Goal: Task Accomplishment & Management: Complete application form

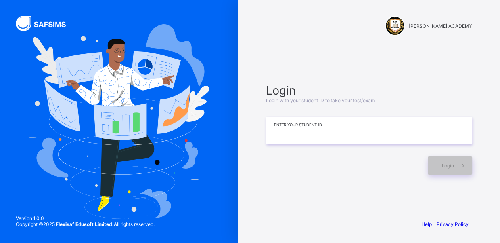
click at [289, 132] on input at bounding box center [369, 131] width 206 height 28
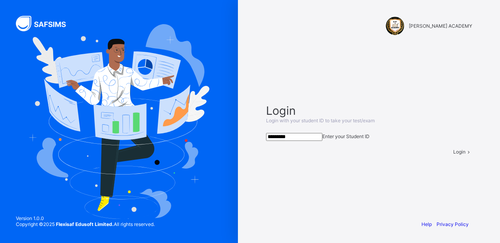
type input "*********"
click at [453, 155] on div "Login" at bounding box center [462, 152] width 19 height 6
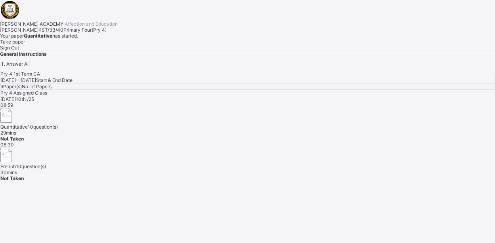
click at [25, 45] on span "Take paper" at bounding box center [12, 42] width 25 height 6
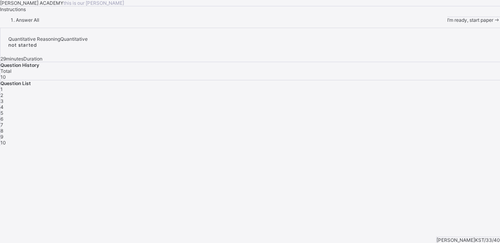
click at [493, 23] on span at bounding box center [496, 20] width 7 height 6
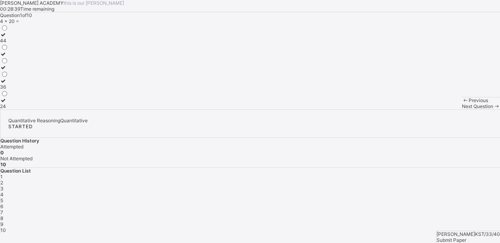
click at [8, 109] on div "24" at bounding box center [4, 106] width 8 height 6
click at [462, 109] on div "Next Question" at bounding box center [481, 106] width 38 height 6
click at [11, 96] on div "102" at bounding box center [5, 93] width 11 height 6
click at [462, 109] on div "Next Question" at bounding box center [481, 106] width 38 height 6
click at [462, 109] on span "Next Question" at bounding box center [477, 106] width 31 height 6
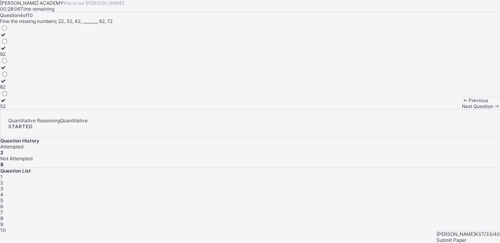
click at [394, 186] on div "3" at bounding box center [249, 189] width 499 height 6
drag, startPoint x: 195, startPoint y: 198, endPoint x: 51, endPoint y: 207, distance: 144.9
click at [51, 109] on div "Question 3 of 10 42 + 8 = 48 50 42" at bounding box center [250, 60] width 500 height 97
click at [7, 103] on icon at bounding box center [3, 100] width 7 height 6
click at [462, 109] on span "Next Question" at bounding box center [477, 106] width 31 height 6
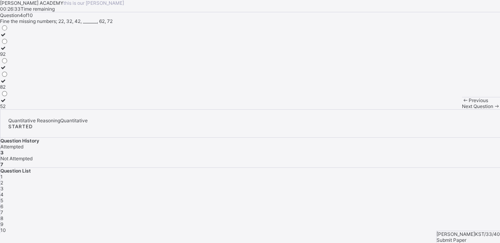
click at [462, 109] on div "Previous Next Question" at bounding box center [481, 103] width 38 height 12
click at [8, 109] on div "52" at bounding box center [4, 106] width 8 height 6
click at [462, 109] on div "Next Question" at bounding box center [481, 106] width 38 height 6
click at [21, 76] on div "2000" at bounding box center [10, 74] width 21 height 6
click at [462, 109] on span "Next Question" at bounding box center [477, 106] width 31 height 6
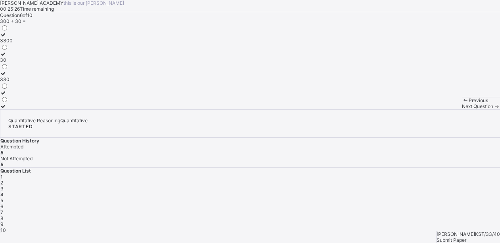
click at [13, 82] on label "330" at bounding box center [6, 77] width 13 height 12
click at [462, 109] on div "Next Question" at bounding box center [481, 106] width 38 height 6
click at [9, 109] on div "99" at bounding box center [4, 106] width 9 height 6
click at [462, 109] on span "Next Question" at bounding box center [477, 106] width 31 height 6
click at [7, 76] on icon at bounding box center [3, 74] width 7 height 6
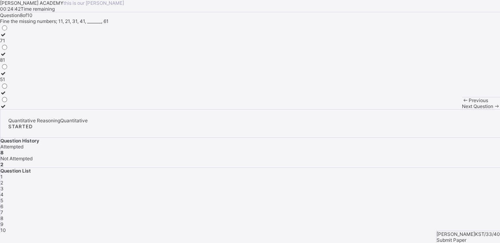
click at [462, 109] on span "Next Question" at bounding box center [477, 106] width 31 height 6
click at [9, 90] on div "100" at bounding box center [4, 87] width 9 height 6
click at [462, 109] on span "Next Question" at bounding box center [477, 106] width 31 height 6
click at [8, 44] on label "50" at bounding box center [4, 38] width 8 height 12
click at [466, 237] on span "Submit Paper" at bounding box center [451, 240] width 30 height 6
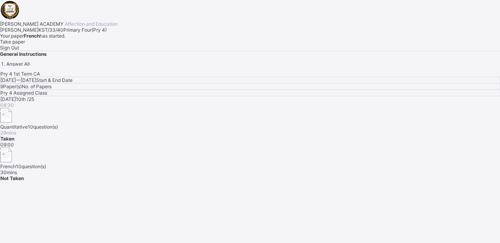
click at [86, 45] on div "Take paper" at bounding box center [250, 42] width 500 height 6
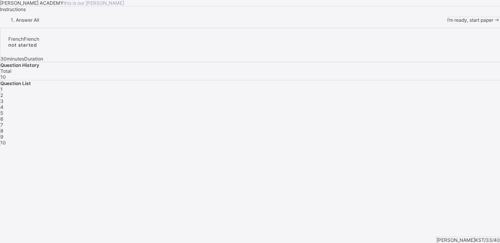
click at [447, 23] on span "I’m ready, start paper" at bounding box center [470, 20] width 46 height 6
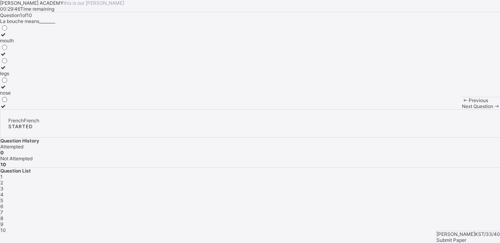
click at [7, 71] on icon at bounding box center [3, 68] width 7 height 6
click at [462, 109] on span "Next Question" at bounding box center [477, 106] width 31 height 6
click at [277, 109] on div "Question 2 of 10 Comment tu'appelle means_______ what is your mother's name? ho…" at bounding box center [247, 60] width 495 height 97
click at [63, 96] on div "what is your name?" at bounding box center [31, 93] width 63 height 6
click at [46, 63] on label "how are you" at bounding box center [31, 57] width 63 height 12
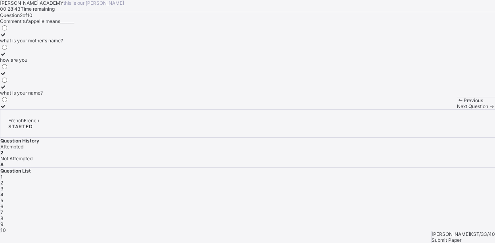
click at [4, 186] on span "3" at bounding box center [1, 189] width 3 height 6
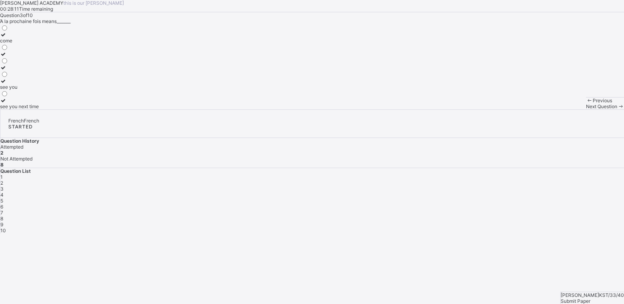
click at [39, 44] on label "come" at bounding box center [19, 38] width 39 height 12
click at [499, 109] on div "Next Question" at bounding box center [605, 106] width 38 height 6
click at [21, 109] on div "customer" at bounding box center [10, 106] width 21 height 6
click at [499, 109] on div "Next Question" at bounding box center [605, 106] width 38 height 6
click at [303, 109] on div "Question 5 of 10 Ma soᴂue means______ brother grandfather sister" at bounding box center [312, 60] width 624 height 97
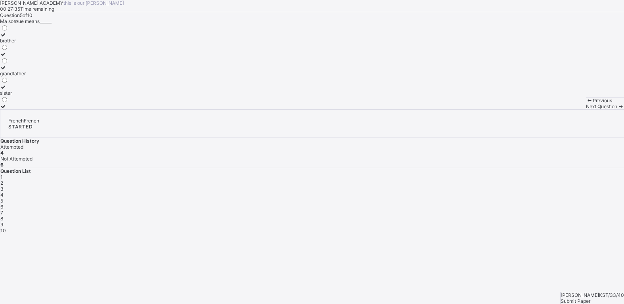
click at [26, 96] on div "sister" at bounding box center [13, 93] width 26 height 6
click at [499, 109] on div "Next Question" at bounding box center [605, 106] width 38 height 6
click at [15, 71] on div "father" at bounding box center [7, 68] width 15 height 6
click at [499, 109] on span "Next Question" at bounding box center [601, 106] width 31 height 6
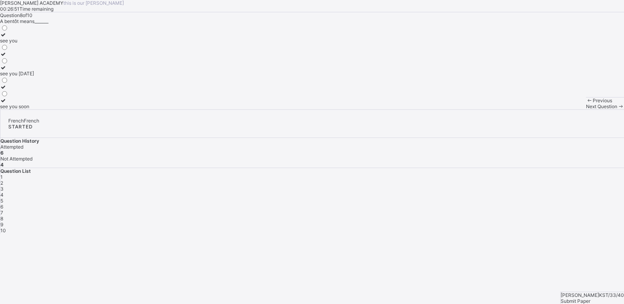
click at [3, 210] on span "7" at bounding box center [1, 213] width 3 height 6
click at [15, 44] on div "mother" at bounding box center [7, 41] width 15 height 6
click at [499, 109] on span "Next Question" at bounding box center [601, 106] width 31 height 6
click at [34, 44] on div "see you" at bounding box center [17, 41] width 34 height 6
click at [499, 109] on span "Next Question" at bounding box center [601, 106] width 31 height 6
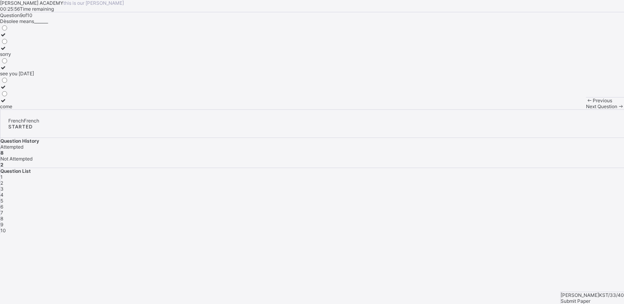
click at [34, 57] on div "sorry" at bounding box center [17, 54] width 34 height 6
click at [499, 109] on div "Next Question" at bounding box center [605, 106] width 38 height 6
click at [14, 109] on label "mouth" at bounding box center [7, 103] width 14 height 12
click at [499, 243] on div "Abdulwadud Umar Bobboi KST/33/40 Submit Paper" at bounding box center [593, 298] width 64 height 12
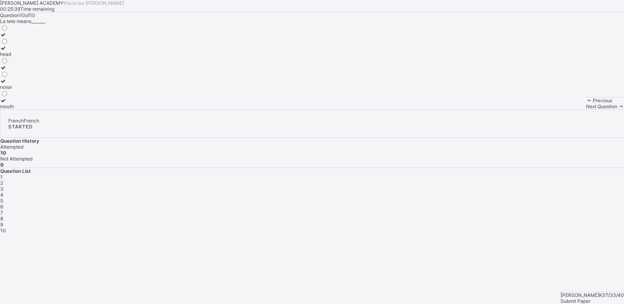
click at [499, 243] on div "Submit Paper" at bounding box center [592, 301] width 63 height 6
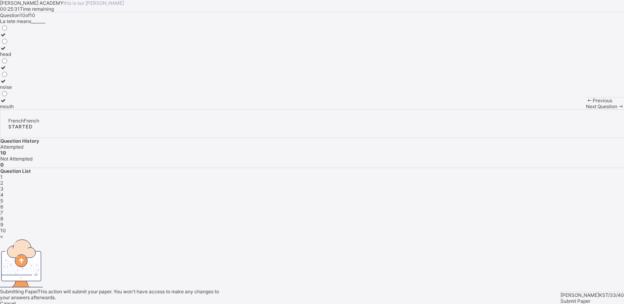
click at [324, 243] on div "Yes, Submit Paper" at bounding box center [312, 309] width 624 height 6
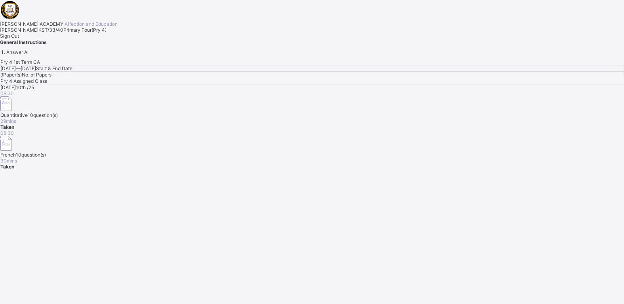
click at [97, 39] on div "Sign Out" at bounding box center [312, 36] width 624 height 6
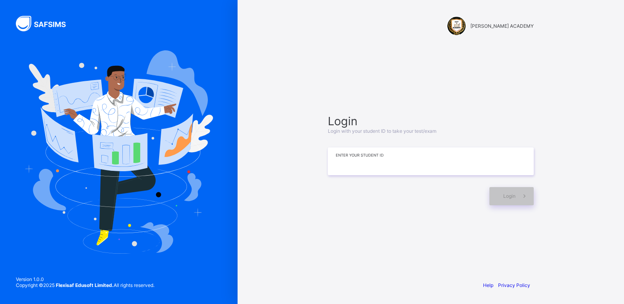
click at [359, 163] on input at bounding box center [431, 161] width 206 height 28
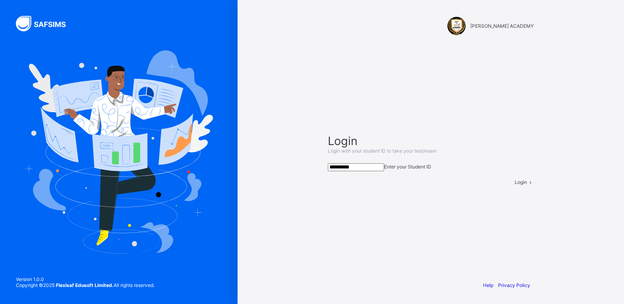
type input "**********"
click at [499, 185] on span "Login" at bounding box center [521, 182] width 12 height 6
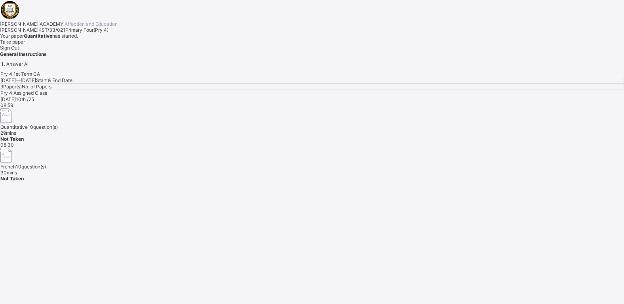
click at [25, 45] on span "Take paper" at bounding box center [12, 42] width 25 height 6
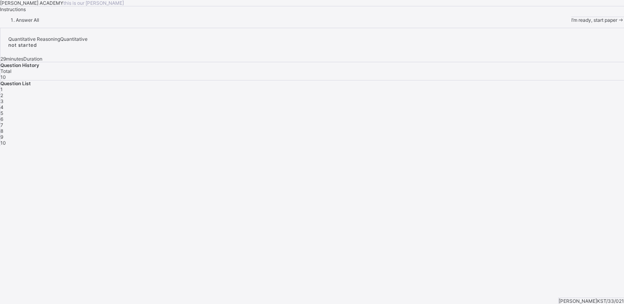
click at [499, 23] on div "I’m ready, start paper" at bounding box center [598, 20] width 53 height 6
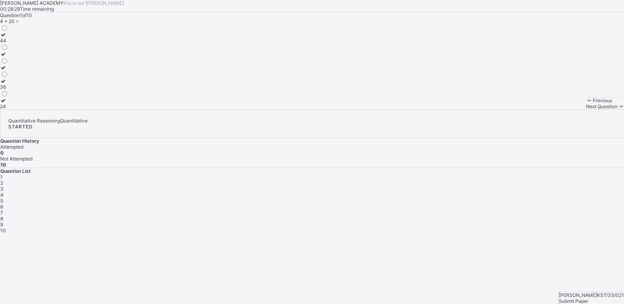
click at [8, 109] on div "24" at bounding box center [4, 106] width 8 height 6
click at [498, 180] on div "2" at bounding box center [312, 183] width 624 height 6
click at [499, 109] on span at bounding box center [621, 106] width 7 height 6
click at [497, 180] on div "2" at bounding box center [312, 183] width 624 height 6
click at [11, 96] on div "102" at bounding box center [5, 93] width 11 height 6
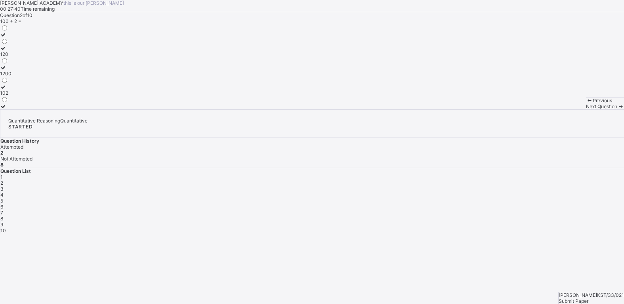
click at [499, 186] on div "3" at bounding box center [312, 189] width 624 height 6
click at [8, 44] on label "48" at bounding box center [4, 38] width 8 height 12
click at [499, 192] on div "4" at bounding box center [312, 195] width 624 height 6
click at [8, 109] on label "52" at bounding box center [4, 103] width 8 height 12
drag, startPoint x: 563, startPoint y: 168, endPoint x: 567, endPoint y: 176, distance: 9.1
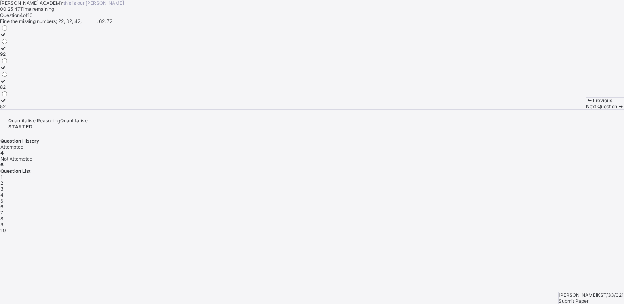
click at [499, 176] on div "1 2 3 4 5 6 7 8 9 10" at bounding box center [312, 203] width 624 height 59
click at [3, 198] on span "5" at bounding box center [1, 201] width 3 height 6
click at [21, 44] on label "800, 900" at bounding box center [10, 38] width 21 height 12
click at [499, 204] on div "6" at bounding box center [312, 207] width 624 height 6
click at [13, 82] on label "330" at bounding box center [6, 77] width 13 height 12
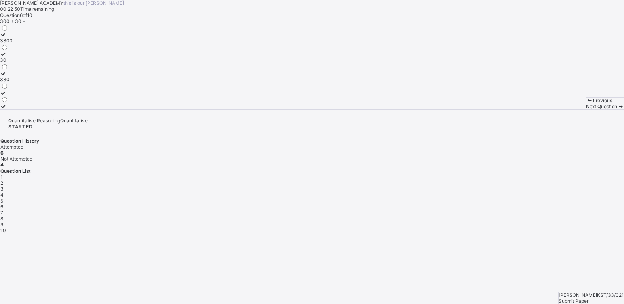
click at [499, 210] on div "7" at bounding box center [312, 213] width 624 height 6
click at [9, 109] on label "99" at bounding box center [4, 103] width 9 height 12
click at [479, 216] on div "8" at bounding box center [312, 219] width 624 height 6
click at [8, 82] on label "51" at bounding box center [4, 77] width 8 height 12
click at [498, 221] on div "9" at bounding box center [312, 224] width 624 height 6
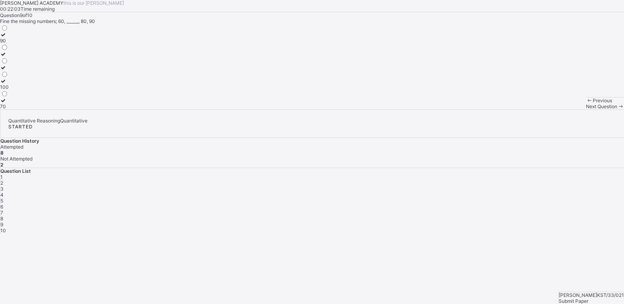
click at [9, 109] on div "70" at bounding box center [4, 106] width 9 height 6
click at [6, 227] on span "10" at bounding box center [3, 230] width 6 height 6
click at [8, 44] on div "50" at bounding box center [4, 41] width 8 height 6
click at [335, 109] on div "Question 10 of 10 Fine the missing numbers; 20, 30, 40, ______, 60 50 60 30" at bounding box center [312, 60] width 624 height 97
click at [499, 243] on span "Submit Paper" at bounding box center [574, 301] width 30 height 6
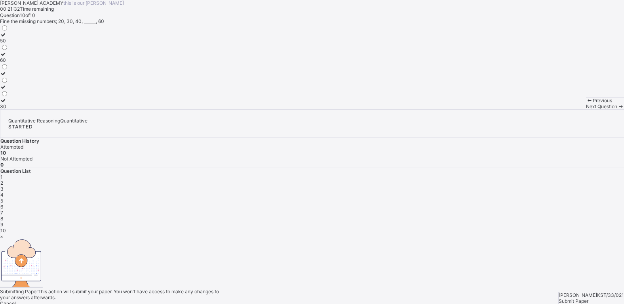
click at [40, 243] on span "Yes, Submit Paper" at bounding box center [20, 309] width 40 height 6
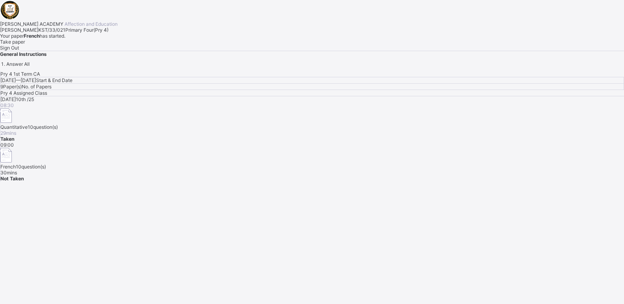
click at [107, 45] on div "Take paper" at bounding box center [312, 42] width 624 height 6
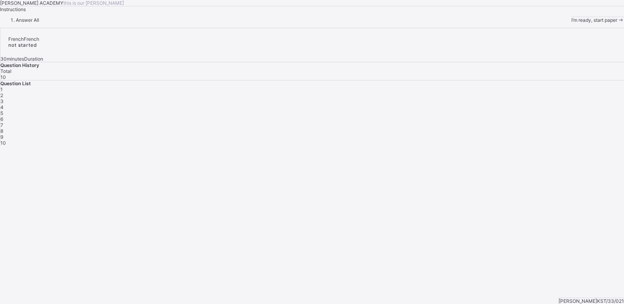
click at [499, 23] on div "I’m ready, start paper" at bounding box center [598, 20] width 53 height 6
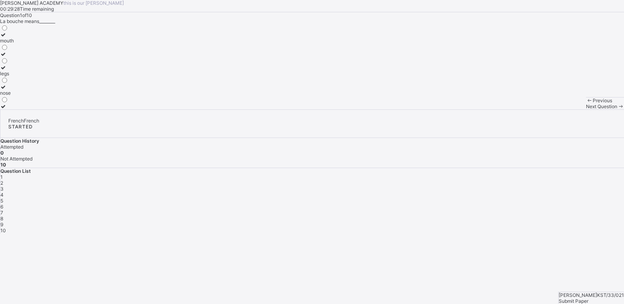
click at [14, 44] on label "mouth" at bounding box center [7, 38] width 14 height 12
click at [3, 180] on span "2" at bounding box center [1, 183] width 3 height 6
click at [63, 63] on div "how are you" at bounding box center [31, 60] width 63 height 6
click at [4, 186] on span "3" at bounding box center [1, 189] width 3 height 6
click at [156, 109] on div "come see you see you next time" at bounding box center [312, 66] width 624 height 85
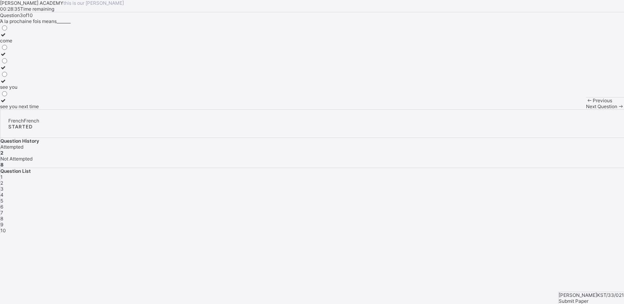
click at [39, 109] on div "see you next time" at bounding box center [19, 106] width 39 height 6
click at [499, 192] on div "4" at bounding box center [312, 195] width 624 height 6
click at [21, 76] on div "cousin" at bounding box center [10, 74] width 21 height 6
click at [3, 198] on span "5" at bounding box center [1, 201] width 3 height 6
click at [26, 96] on div "sister" at bounding box center [13, 93] width 26 height 6
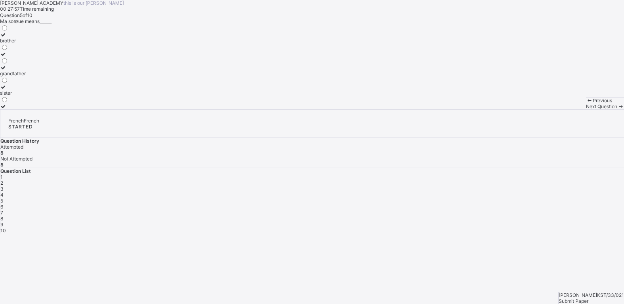
click at [499, 204] on div "6" at bounding box center [312, 207] width 624 height 6
click at [15, 71] on div "father" at bounding box center [7, 68] width 15 height 6
click at [3, 210] on span "7" at bounding box center [1, 213] width 3 height 6
click at [15, 44] on label "mother" at bounding box center [7, 38] width 15 height 12
click at [499, 109] on div "Next Question" at bounding box center [605, 106] width 38 height 6
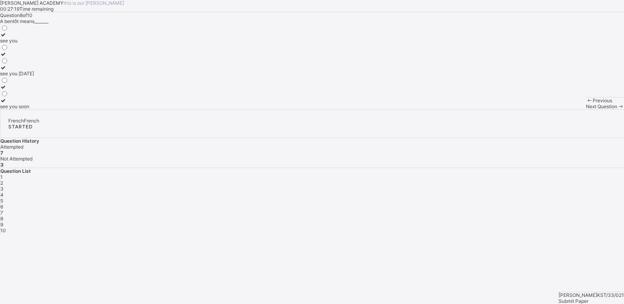
click at [34, 109] on div "see you soon" at bounding box center [17, 106] width 34 height 6
click at [499, 109] on div "Next Question" at bounding box center [605, 106] width 38 height 6
click at [34, 57] on div "sorry" at bounding box center [17, 54] width 34 height 6
click at [499, 109] on div "Next Question" at bounding box center [605, 106] width 38 height 6
click at [14, 57] on div "head" at bounding box center [7, 54] width 14 height 6
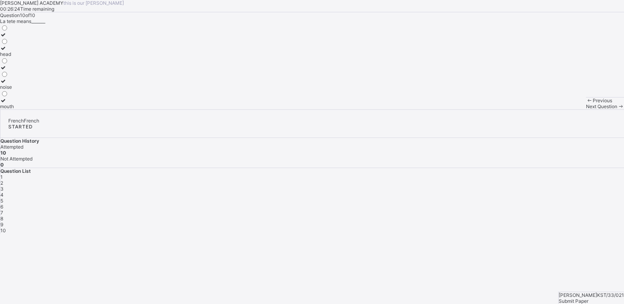
click at [499, 243] on span "Submit Paper" at bounding box center [574, 301] width 30 height 6
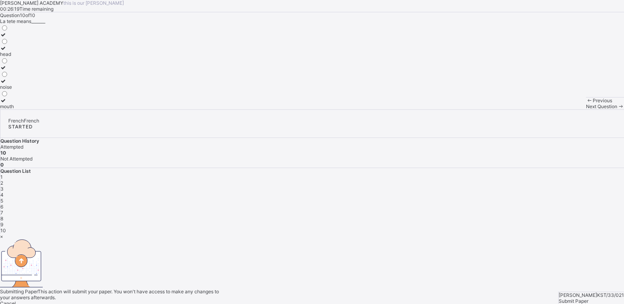
click at [332, 243] on div "Yes, Submit Paper" at bounding box center [312, 309] width 624 height 6
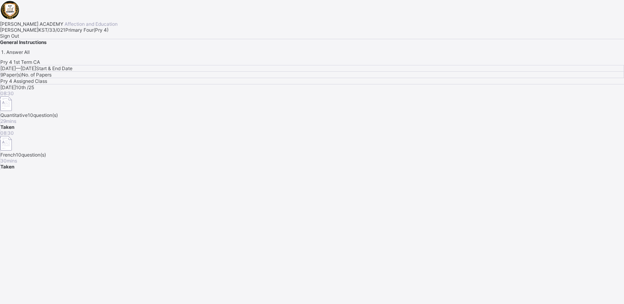
click at [19, 39] on span "Sign Out" at bounding box center [9, 36] width 19 height 6
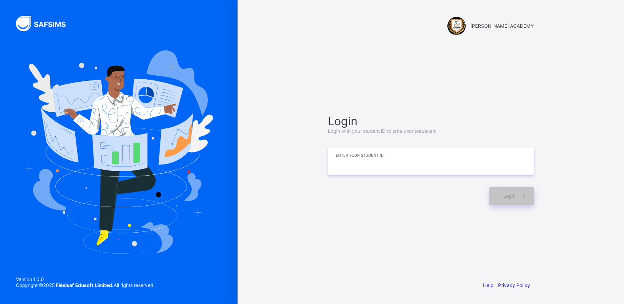
click at [359, 165] on input at bounding box center [431, 161] width 206 height 28
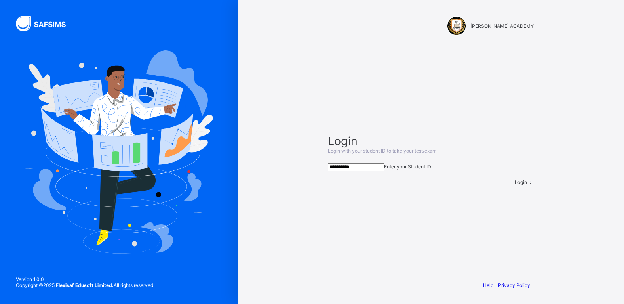
type input "**********"
click at [499, 185] on span "Login" at bounding box center [521, 182] width 12 height 6
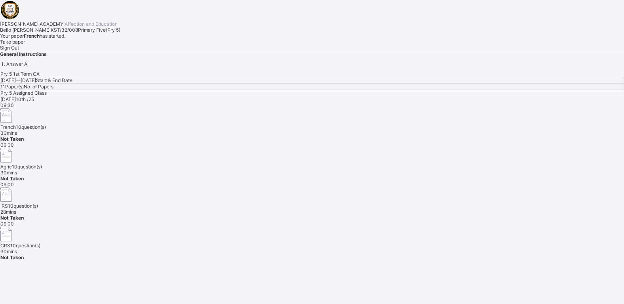
click at [25, 45] on span "Take paper" at bounding box center [12, 42] width 25 height 6
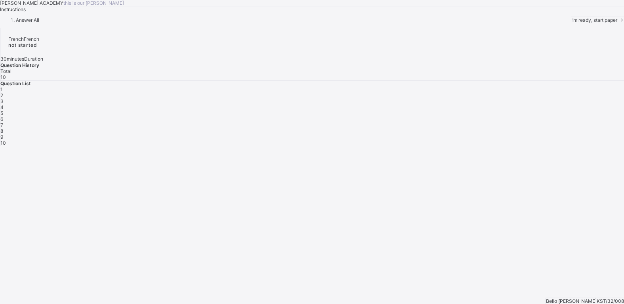
click at [499, 23] on div "I’m ready, start paper" at bounding box center [598, 20] width 53 height 6
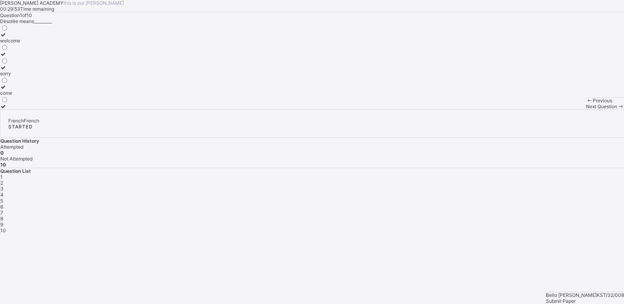
click at [20, 76] on div "sorry" at bounding box center [10, 74] width 20 height 6
click at [3, 180] on span "2" at bounding box center [1, 183] width 3 height 6
click at [49, 76] on label "Conakry" at bounding box center [24, 71] width 49 height 12
click at [4, 186] on span "3" at bounding box center [1, 189] width 3 height 6
click at [49, 96] on label "Dakar" at bounding box center [24, 90] width 49 height 12
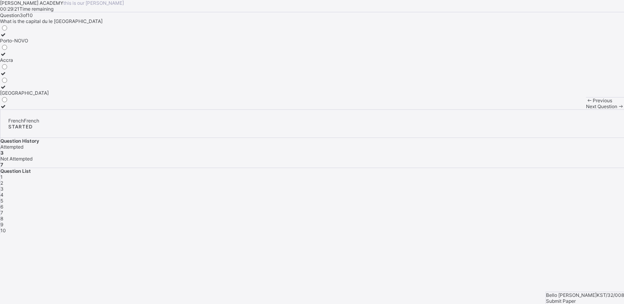
click at [499, 192] on div "4" at bounding box center [312, 195] width 624 height 6
click at [71, 96] on div "Jessica is drinking water" at bounding box center [38, 93] width 76 height 6
click at [499, 198] on div "5" at bounding box center [312, 201] width 624 height 6
click at [14, 57] on div "a bag" at bounding box center [7, 54] width 14 height 6
click at [499, 204] on div "6" at bounding box center [312, 207] width 624 height 6
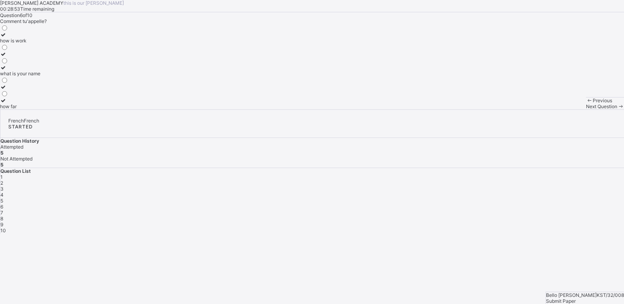
click at [40, 109] on div "how far" at bounding box center [20, 106] width 40 height 6
click at [3, 210] on span "7" at bounding box center [1, 213] width 3 height 6
click at [49, 90] on label "Dakar" at bounding box center [24, 84] width 49 height 12
click at [481, 216] on div "8" at bounding box center [312, 219] width 624 height 6
click at [55, 82] on label "the baby is crawling" at bounding box center [27, 77] width 55 height 12
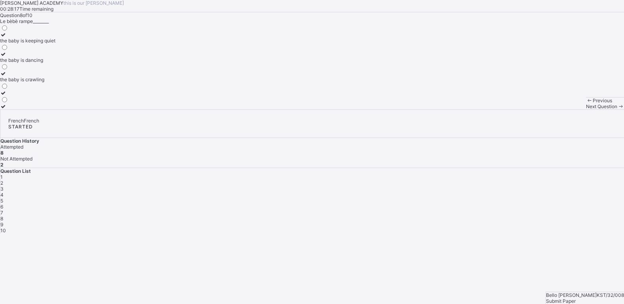
click at [3, 221] on span "9" at bounding box center [1, 224] width 3 height 6
click at [36, 44] on label "Serah is praying" at bounding box center [18, 38] width 36 height 12
click at [6, 227] on span "10" at bounding box center [3, 230] width 6 height 6
click at [12, 57] on label "chalk" at bounding box center [6, 51] width 12 height 12
click at [499, 243] on span "Submit Paper" at bounding box center [561, 301] width 30 height 6
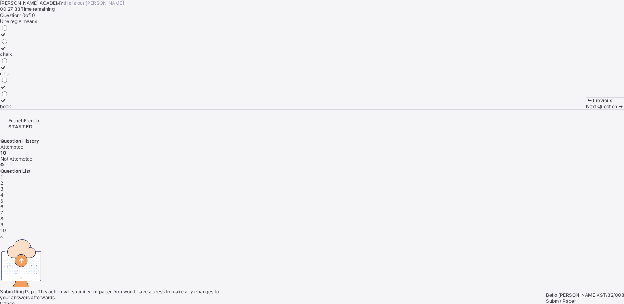
click at [331, 243] on div "Yes, Submit Paper" at bounding box center [312, 309] width 624 height 6
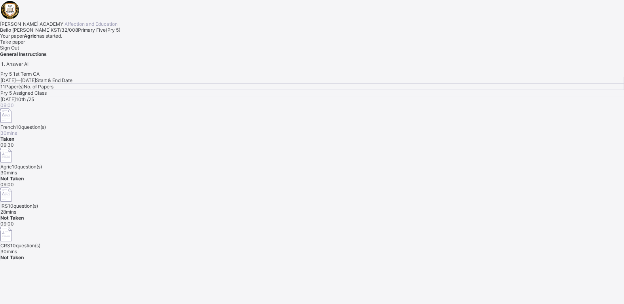
click at [25, 45] on span "Take paper" at bounding box center [12, 42] width 25 height 6
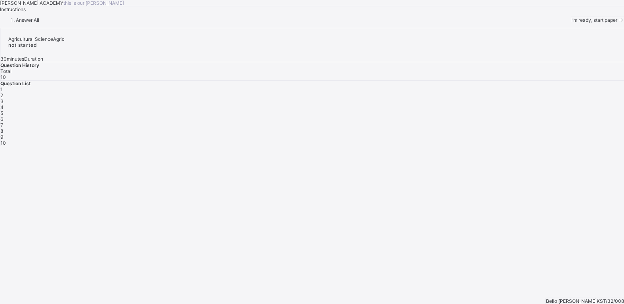
click at [499, 23] on span "I’m ready, start paper" at bounding box center [595, 20] width 46 height 6
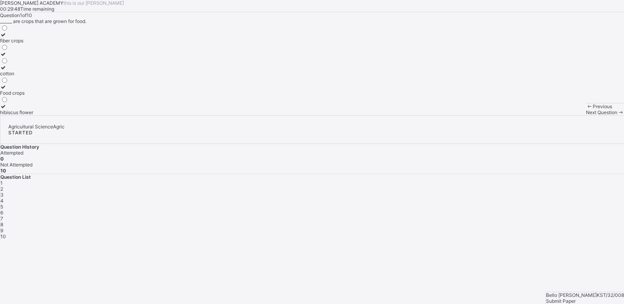
click at [33, 96] on div "Food crops" at bounding box center [16, 93] width 33 height 6
click at [499, 186] on div "2" at bounding box center [312, 189] width 624 height 6
click at [11, 44] on label "two" at bounding box center [5, 38] width 11 height 12
click at [4, 192] on span "3" at bounding box center [1, 195] width 3 height 6
click at [23, 63] on label "top soil" at bounding box center [11, 57] width 23 height 12
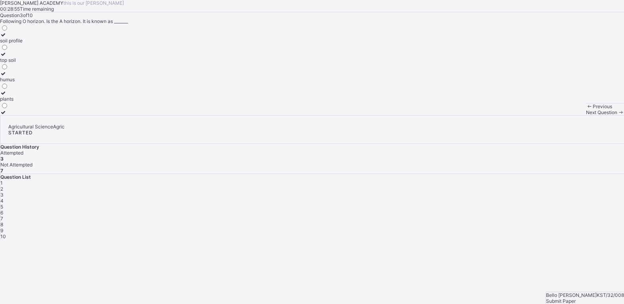
click at [4, 198] on span "4" at bounding box center [1, 201] width 3 height 6
click at [46, 63] on label "rainfall" at bounding box center [23, 57] width 46 height 12
click at [499, 204] on div "5" at bounding box center [312, 207] width 624 height 6
click at [52, 115] on label "Erosion" at bounding box center [26, 109] width 52 height 12
click at [3, 210] on span "6" at bounding box center [1, 213] width 3 height 6
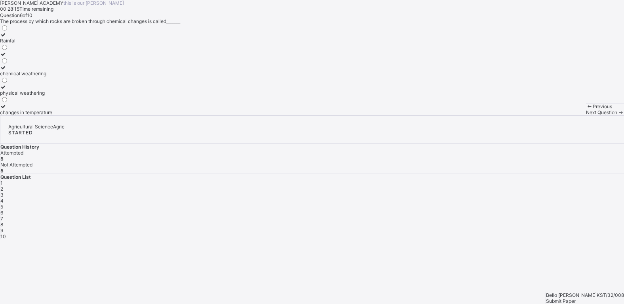
click at [52, 76] on label "chemical weathering" at bounding box center [26, 71] width 52 height 12
click at [499, 216] on div "7" at bounding box center [312, 219] width 624 height 6
click at [36, 44] on label "oxygen" at bounding box center [18, 38] width 36 height 12
click at [3, 221] on span "8" at bounding box center [1, 224] width 3 height 6
click at [23, 57] on div "Soil profile" at bounding box center [11, 54] width 23 height 6
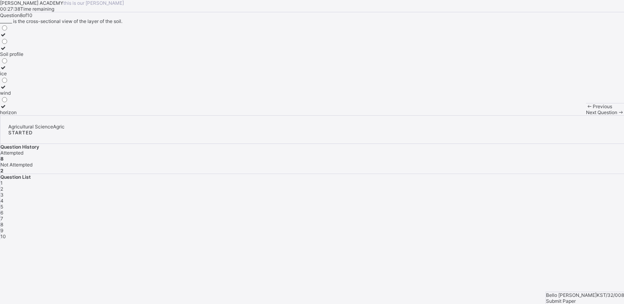
click at [498, 227] on div "9" at bounding box center [312, 230] width 624 height 6
click at [59, 63] on label "rocks and particles" at bounding box center [29, 57] width 59 height 12
click at [499, 233] on div "10" at bounding box center [312, 236] width 624 height 6
click at [35, 96] on label "crops" at bounding box center [17, 90] width 35 height 12
click at [499, 243] on span "Submit Paper" at bounding box center [561, 301] width 30 height 6
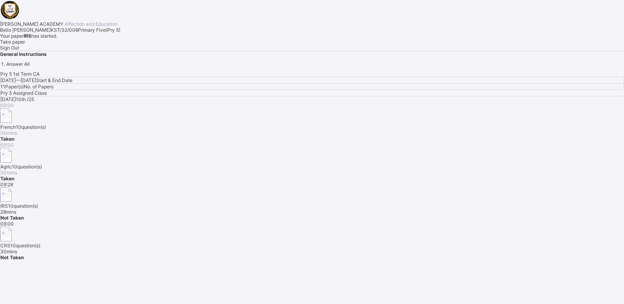
click at [107, 45] on div "Take paper" at bounding box center [312, 42] width 624 height 6
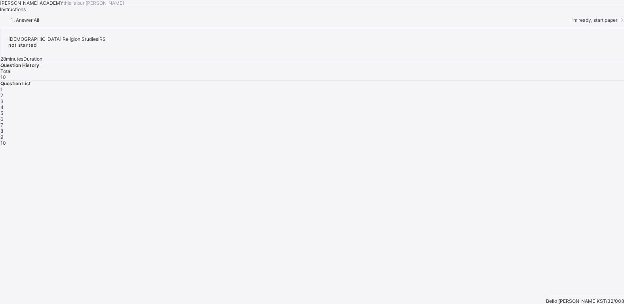
click at [499, 23] on span "I’m ready, start paper" at bounding box center [595, 20] width 46 height 6
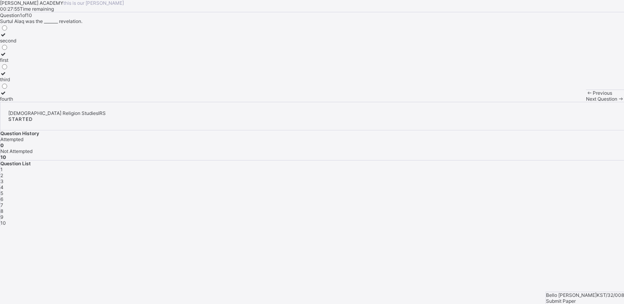
click at [16, 102] on label "fourth" at bounding box center [8, 96] width 16 height 12
click at [498, 172] on div "2" at bounding box center [312, 175] width 624 height 6
click at [52, 63] on label "wealth" at bounding box center [26, 57] width 52 height 12
click at [499, 178] on div "3" at bounding box center [312, 181] width 624 height 6
drag, startPoint x: 87, startPoint y: 140, endPoint x: 385, endPoint y: 177, distance: 300.9
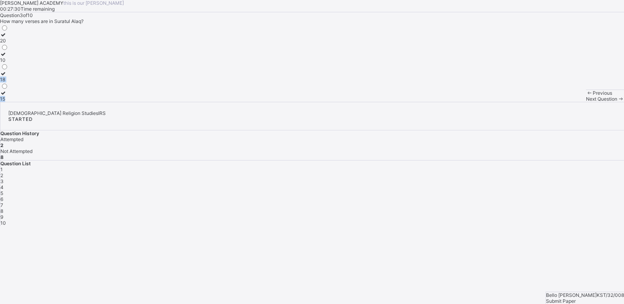
click at [385, 102] on div "Question 3 of 10 How many verses are in Suratul Alaq? 20 10 18 15" at bounding box center [312, 57] width 624 height 90
click at [8, 63] on div "10" at bounding box center [4, 60] width 8 height 6
click at [499, 184] on div "4" at bounding box center [312, 187] width 624 height 6
click at [53, 44] on label "[PERSON_NAME]" at bounding box center [26, 38] width 53 height 12
click at [3, 190] on span "5" at bounding box center [1, 193] width 3 height 6
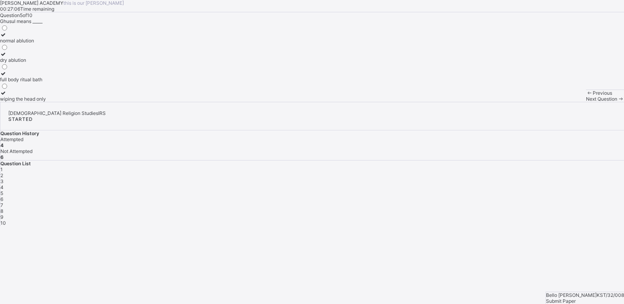
click at [46, 82] on div "full body ritual bath" at bounding box center [23, 79] width 46 height 6
click at [499, 196] on div "6" at bounding box center [312, 199] width 624 height 6
click at [49, 44] on div "ater Janaba (impurity)" at bounding box center [24, 41] width 49 height 6
click at [499, 202] on div "7" at bounding box center [312, 205] width 624 height 6
click at [53, 63] on label "facing the Qiblah" at bounding box center [26, 57] width 53 height 12
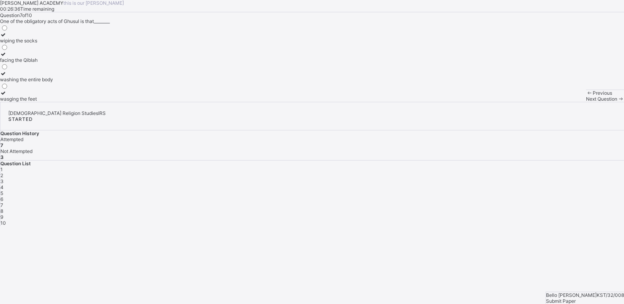
click at [3, 208] on span "8" at bounding box center [1, 211] width 3 height 6
click at [29, 44] on div "passing wind" at bounding box center [14, 41] width 29 height 6
click at [497, 214] on div "9" at bounding box center [312, 217] width 624 height 6
click at [38, 82] on label "[PERSON_NAME]" at bounding box center [19, 77] width 38 height 12
click at [6, 220] on span "10" at bounding box center [3, 223] width 6 height 6
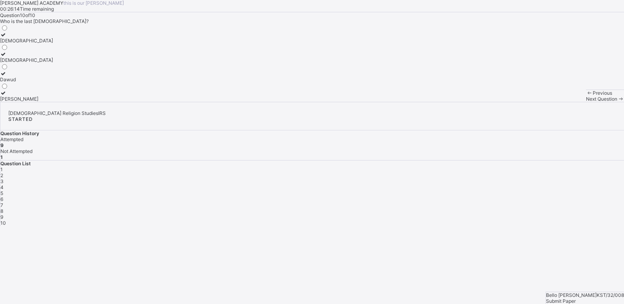
click at [53, 82] on div "Dawud" at bounding box center [26, 79] width 53 height 6
click at [53, 63] on label "[DEMOGRAPHIC_DATA]" at bounding box center [26, 57] width 53 height 12
click at [499, 243] on div "Submit Paper" at bounding box center [585, 301] width 78 height 6
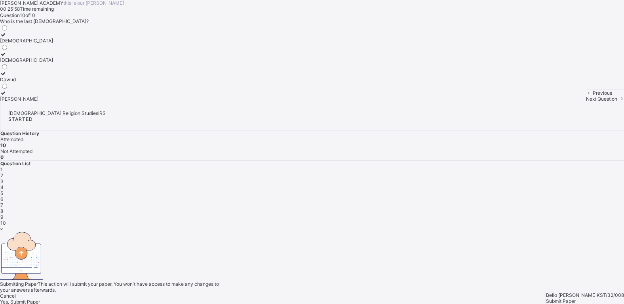
click at [40, 243] on span "Yes, Submit Paper" at bounding box center [20, 302] width 40 height 6
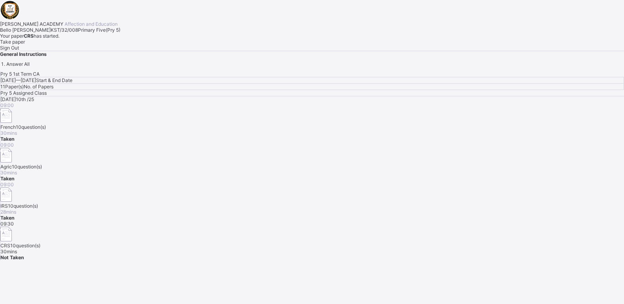
click at [19, 51] on span "Sign Out" at bounding box center [9, 48] width 19 height 6
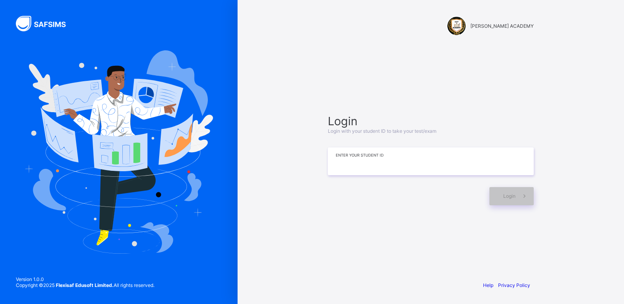
click at [338, 160] on input at bounding box center [431, 161] width 206 height 28
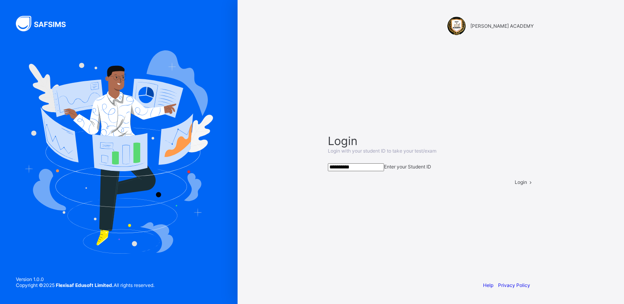
type input "**********"
click at [499, 185] on div "Login" at bounding box center [524, 182] width 19 height 6
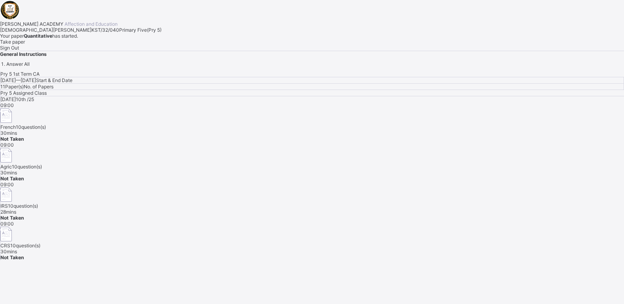
click at [25, 45] on span "Take paper" at bounding box center [12, 42] width 25 height 6
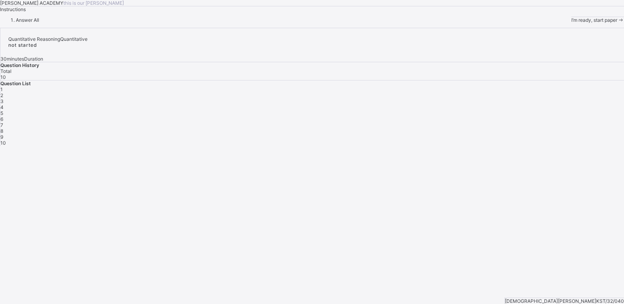
click at [499, 23] on span "I’m ready, start paper" at bounding box center [595, 20] width 46 height 6
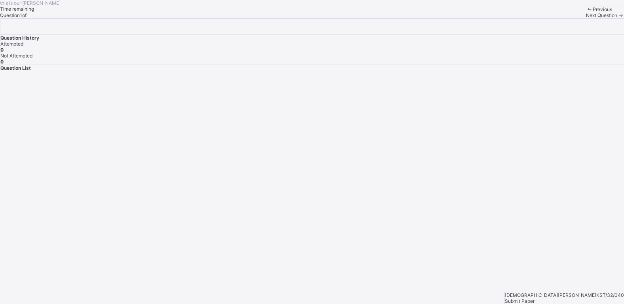
click at [73, 71] on div "this is our motton Time remaining Question 1 of Previous Next Question Question…" at bounding box center [312, 35] width 624 height 71
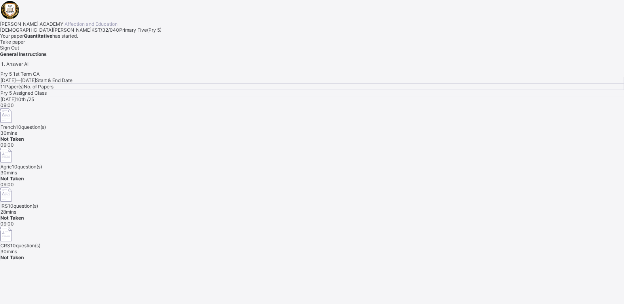
click at [19, 51] on span "Sign Out" at bounding box center [9, 48] width 19 height 6
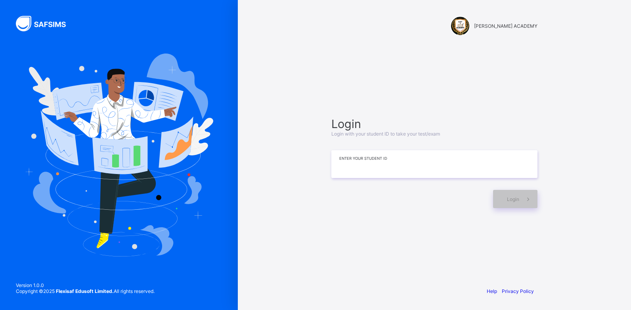
click at [421, 164] on input at bounding box center [434, 164] width 206 height 28
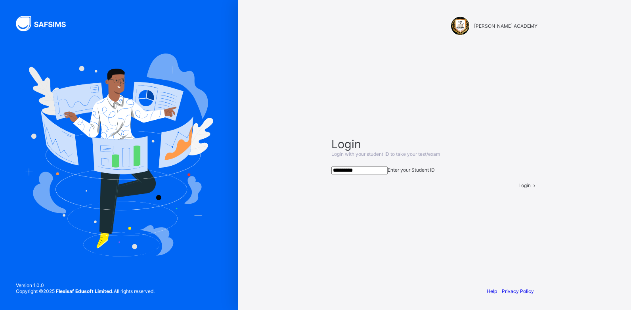
type input "**********"
click at [499, 188] on div "Login" at bounding box center [527, 185] width 19 height 6
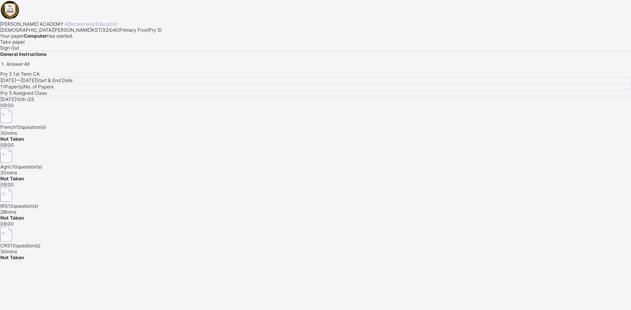
click at [25, 45] on span "Take paper" at bounding box center [12, 42] width 25 height 6
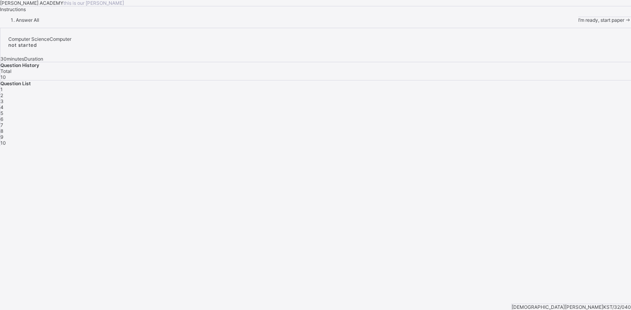
click at [499, 23] on div "I’m ready, start paper" at bounding box center [604, 20] width 53 height 6
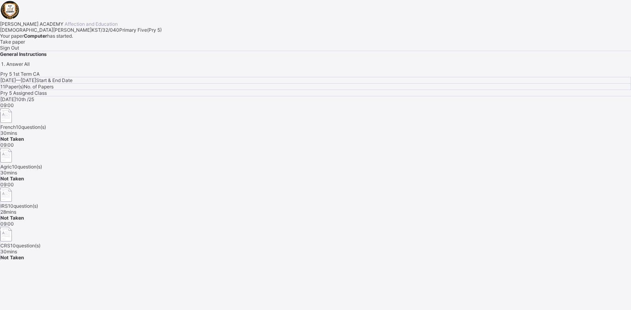
click at [19, 51] on span "Sign Out" at bounding box center [9, 48] width 19 height 6
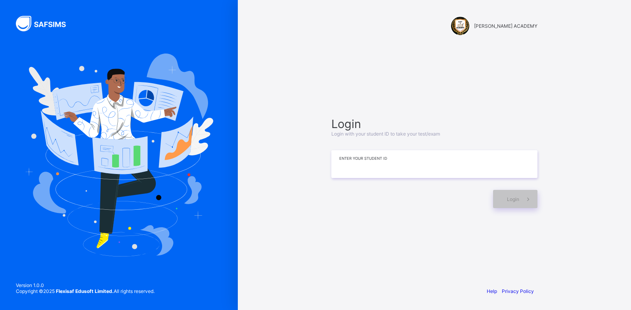
click at [354, 166] on input at bounding box center [434, 164] width 206 height 28
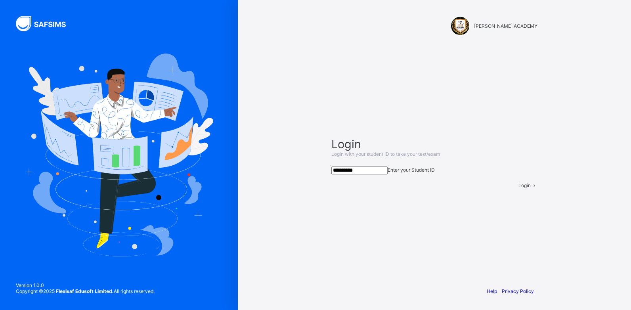
type input "**********"
click at [499, 188] on span "Login" at bounding box center [524, 185] width 12 height 6
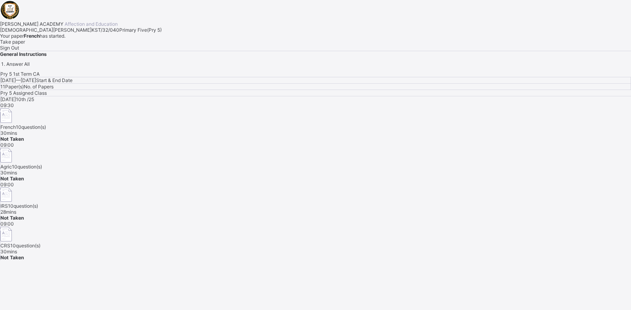
click at [145, 51] on div "Sign Out" at bounding box center [315, 48] width 631 height 6
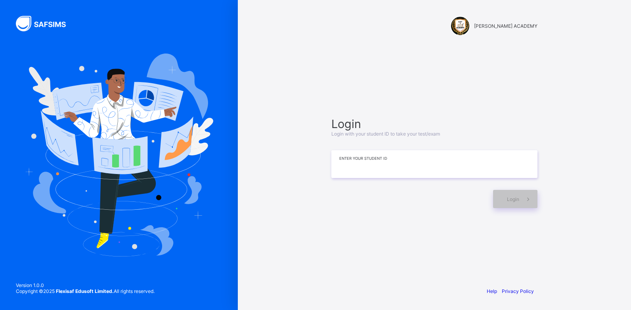
click at [361, 168] on input at bounding box center [434, 164] width 206 height 28
drag, startPoint x: 361, startPoint y: 168, endPoint x: 358, endPoint y: 182, distance: 14.9
click at [358, 182] on div "Login" at bounding box center [434, 195] width 206 height 26
click at [372, 170] on input at bounding box center [434, 164] width 206 height 28
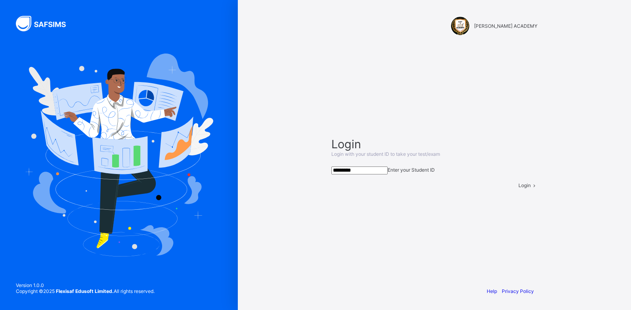
type input "*********"
click at [499, 188] on div "Login" at bounding box center [527, 185] width 19 height 6
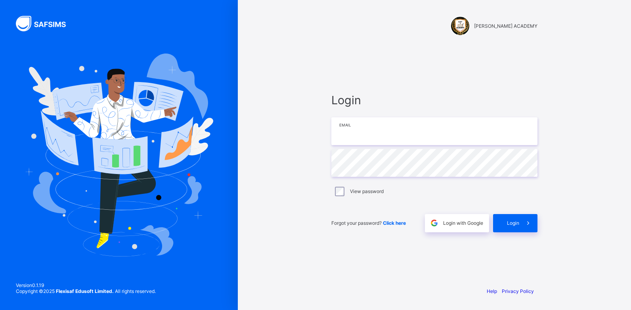
click at [347, 128] on input "email" at bounding box center [434, 131] width 206 height 28
type input "**********"
click at [515, 218] on div "Login" at bounding box center [515, 223] width 44 height 18
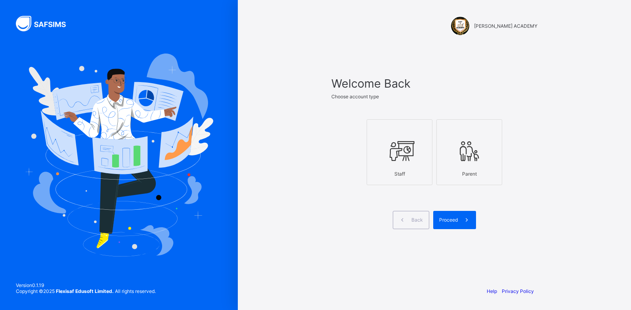
click at [424, 164] on div at bounding box center [399, 150] width 57 height 31
click at [464, 214] on span at bounding box center [467, 220] width 18 height 18
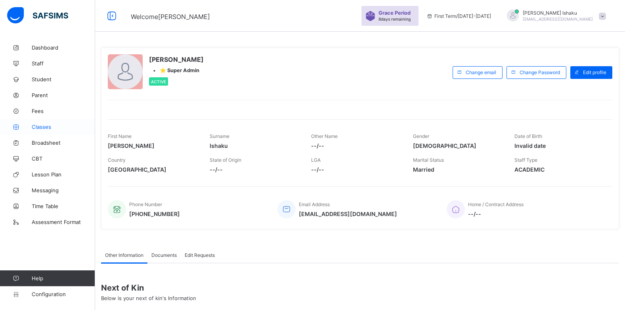
click at [47, 130] on link "Classes" at bounding box center [47, 127] width 95 height 16
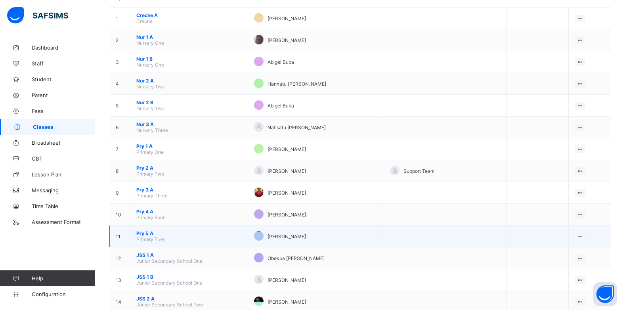
scroll to position [85, 0]
click at [152, 235] on span "Pry 5 A" at bounding box center [188, 234] width 105 height 6
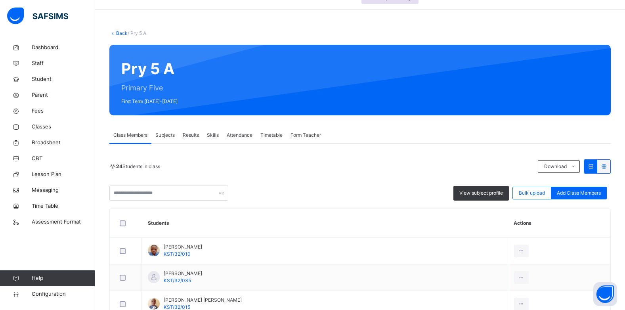
scroll to position [6, 0]
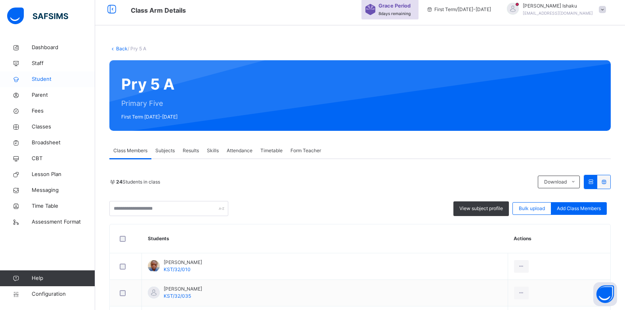
click at [42, 78] on span "Student" at bounding box center [63, 79] width 63 height 8
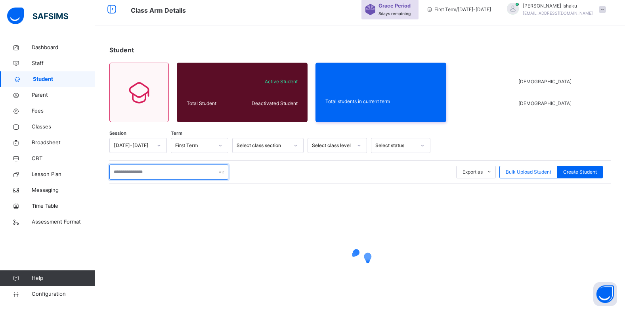
click at [181, 168] on input "text" at bounding box center [168, 171] width 119 height 15
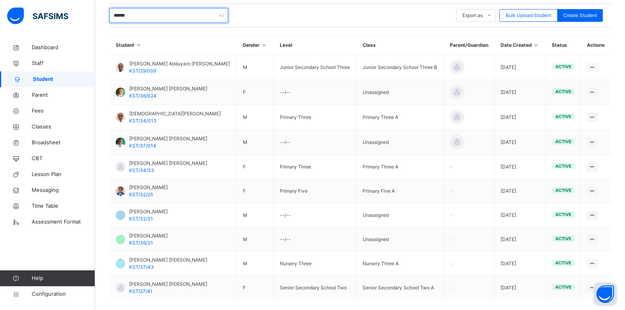
scroll to position [164, 0]
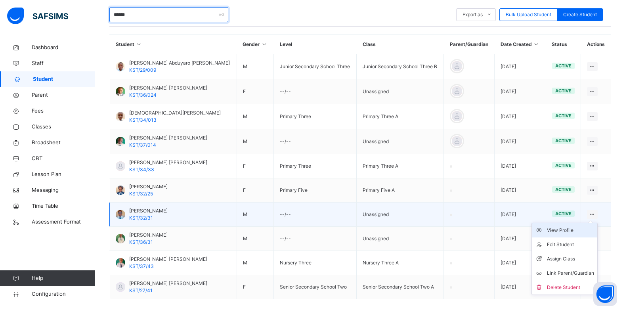
type input "******"
click at [580, 228] on div "View Profile" at bounding box center [570, 230] width 47 height 8
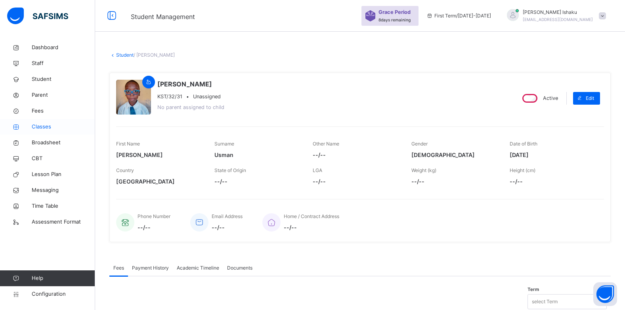
click at [44, 122] on link "Classes" at bounding box center [47, 127] width 95 height 16
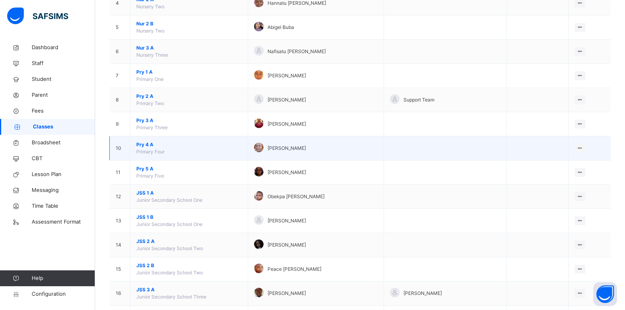
scroll to position [174, 0]
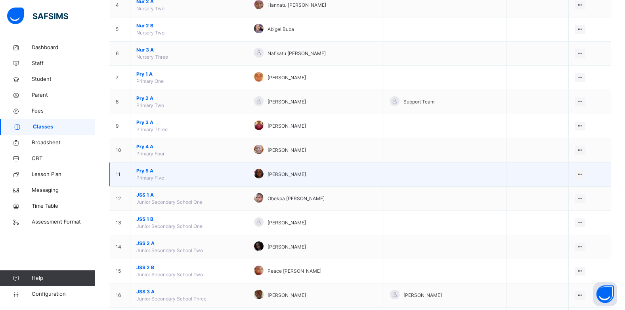
click at [147, 170] on span "Pry 5 A" at bounding box center [188, 170] width 105 height 7
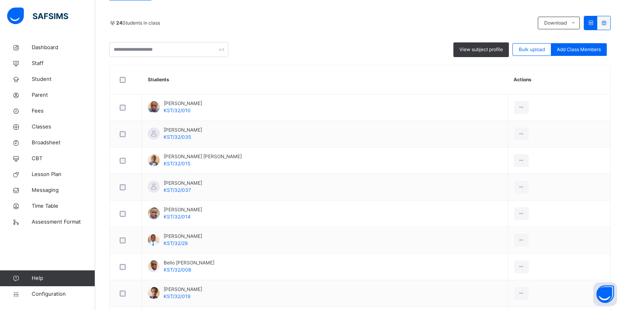
scroll to position [126, 0]
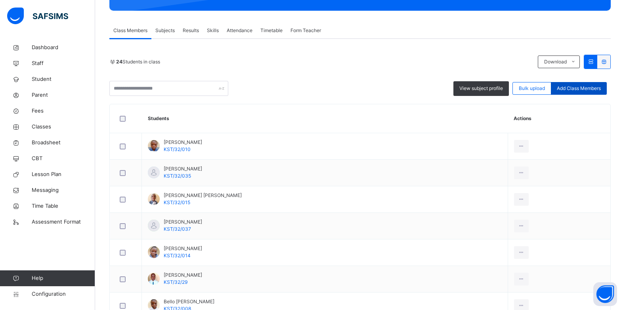
click at [579, 87] on span "Add Class Members" at bounding box center [579, 88] width 44 height 7
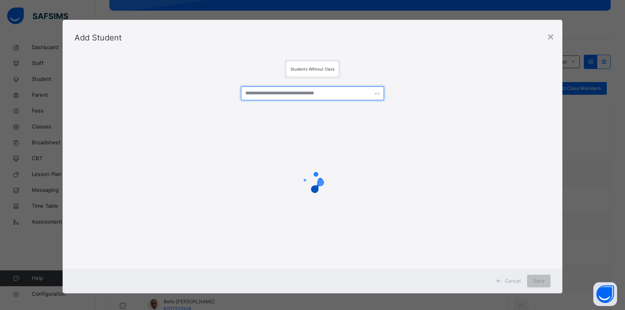
click at [321, 94] on input "text" at bounding box center [312, 93] width 143 height 14
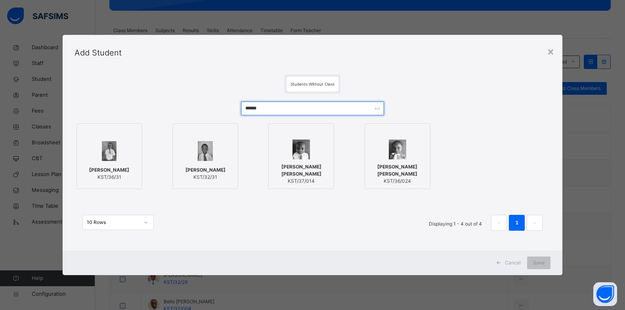
type input "******"
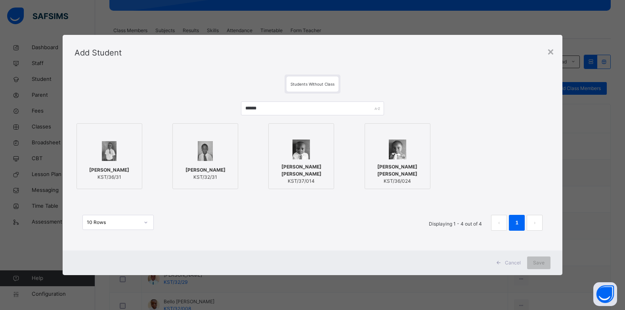
click at [216, 155] on div at bounding box center [205, 150] width 57 height 23
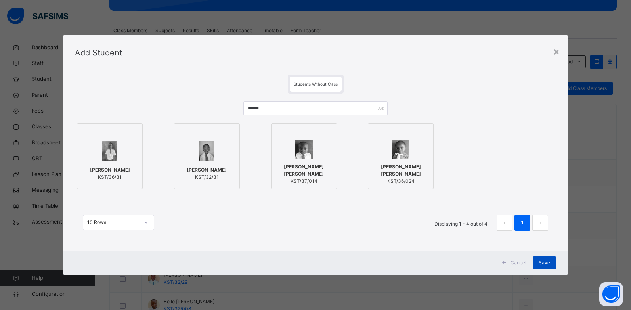
click at [547, 260] on span "Save" at bounding box center [543, 262] width 11 height 7
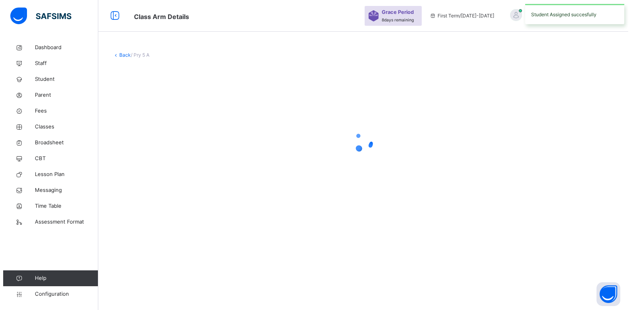
scroll to position [0, 0]
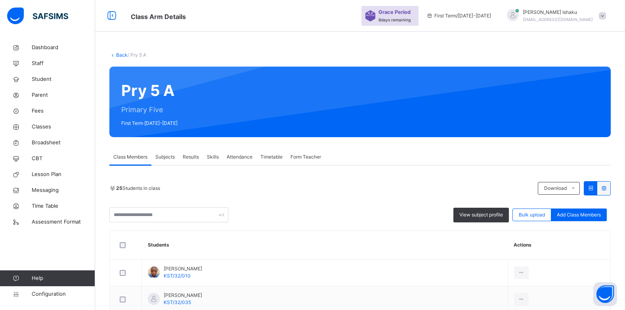
click at [606, 15] on span at bounding box center [602, 15] width 7 height 7
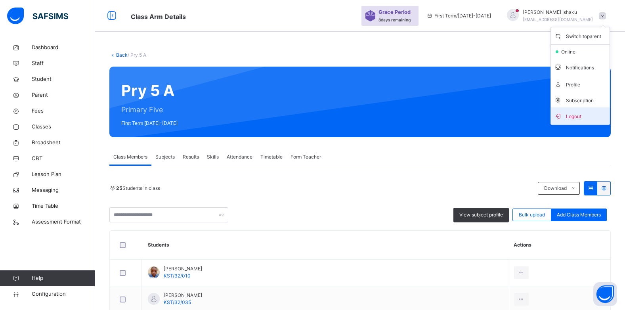
click at [589, 113] on span "Logout" at bounding box center [580, 116] width 52 height 11
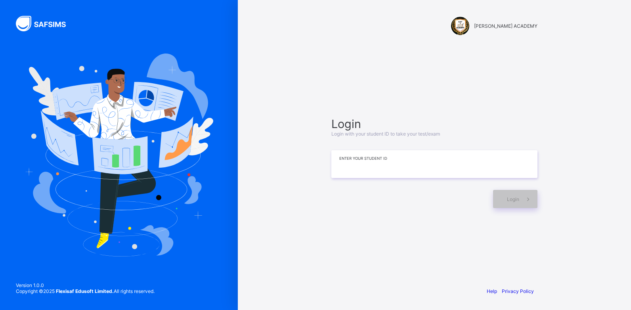
click at [402, 168] on input at bounding box center [434, 164] width 206 height 28
type input "*********"
click at [517, 201] on span "Login" at bounding box center [513, 199] width 12 height 6
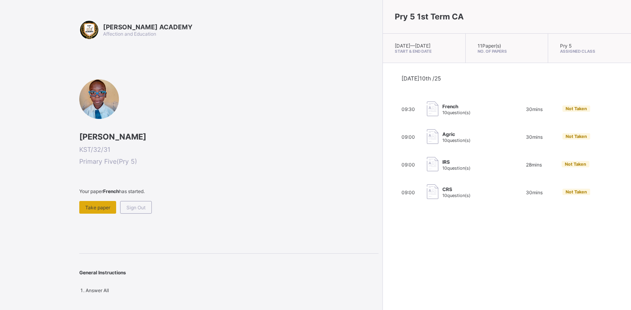
click at [102, 204] on div "Take paper" at bounding box center [97, 207] width 37 height 13
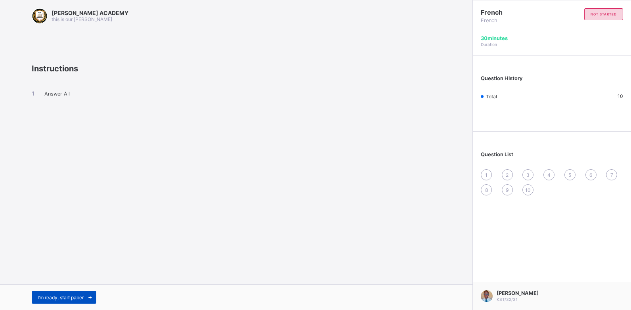
click at [53, 296] on span "I’m ready, start paper" at bounding box center [61, 297] width 46 height 6
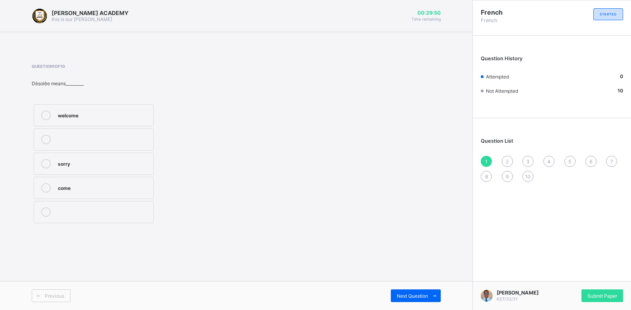
click at [88, 183] on div "come" at bounding box center [104, 187] width 92 height 8
click at [93, 120] on label "welcome" at bounding box center [94, 115] width 120 height 22
click at [416, 292] on div "Next Question" at bounding box center [416, 295] width 50 height 13
click at [107, 179] on label "Niamey" at bounding box center [94, 188] width 120 height 22
click at [395, 292] on div "Next Question" at bounding box center [416, 295] width 50 height 13
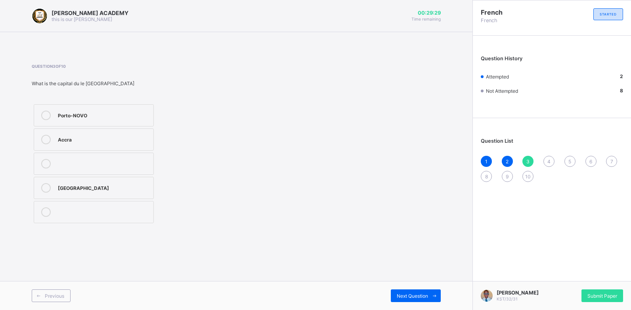
click at [112, 149] on label "Accra" at bounding box center [94, 139] width 120 height 22
click at [131, 115] on div "Porto-NOVO" at bounding box center [104, 115] width 92 height 8
click at [395, 290] on div "Next Question" at bounding box center [416, 295] width 50 height 13
click at [132, 156] on label "Jessica is eating" at bounding box center [94, 164] width 120 height 22
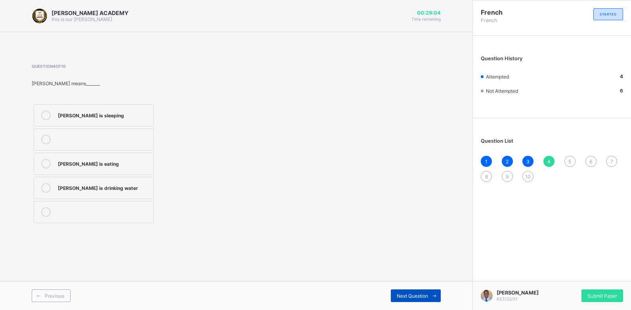
click at [394, 294] on div "Next Question" at bounding box center [416, 295] width 50 height 13
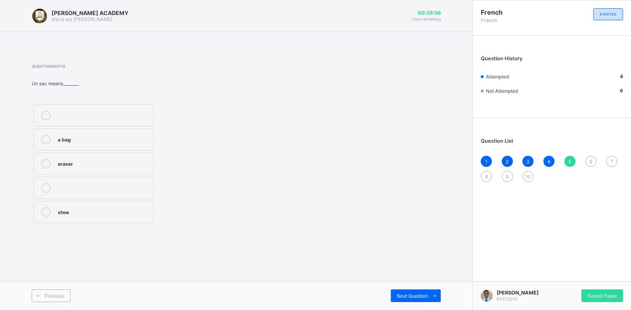
click at [139, 170] on label "eraser" at bounding box center [94, 164] width 120 height 22
click at [399, 296] on span "Next Question" at bounding box center [412, 296] width 31 height 6
click at [146, 163] on div "what is your name" at bounding box center [104, 163] width 92 height 8
click at [431, 292] on span at bounding box center [434, 295] width 13 height 13
click at [135, 189] on div "Dakar" at bounding box center [104, 187] width 92 height 8
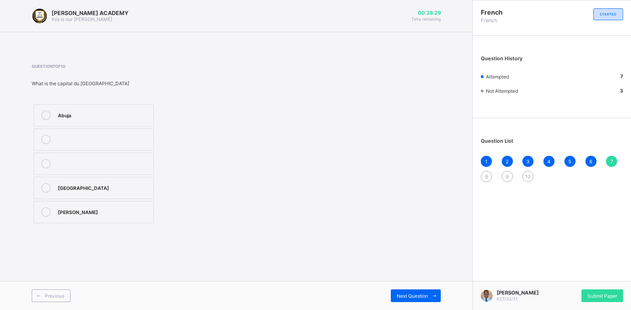
click at [484, 175] on div "8" at bounding box center [486, 176] width 11 height 11
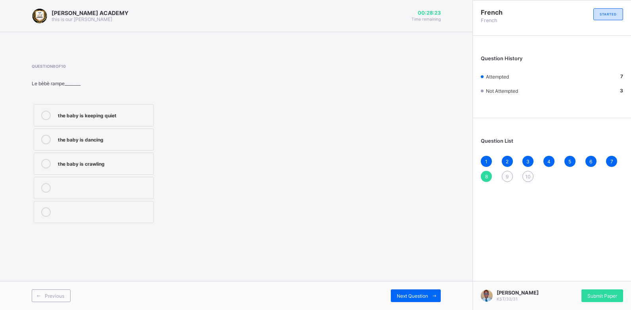
click at [128, 156] on label "the baby is crawling" at bounding box center [94, 164] width 120 height 22
click at [408, 296] on span "Next Question" at bounding box center [412, 296] width 31 height 6
click at [120, 202] on label at bounding box center [94, 212] width 120 height 22
click at [125, 188] on div "Serah is crying" at bounding box center [104, 187] width 92 height 8
click at [532, 175] on div "10" at bounding box center [527, 176] width 11 height 11
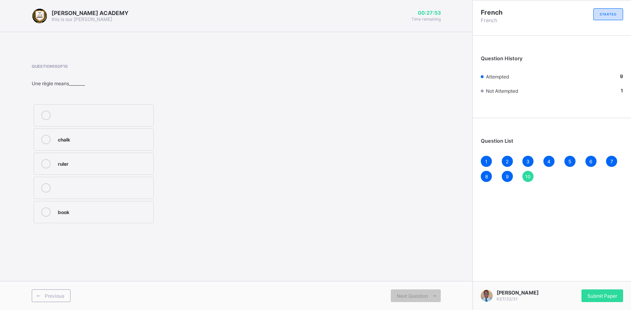
click at [125, 137] on div "chalk" at bounding box center [104, 139] width 92 height 8
click at [607, 291] on div "Submit Paper" at bounding box center [602, 295] width 42 height 13
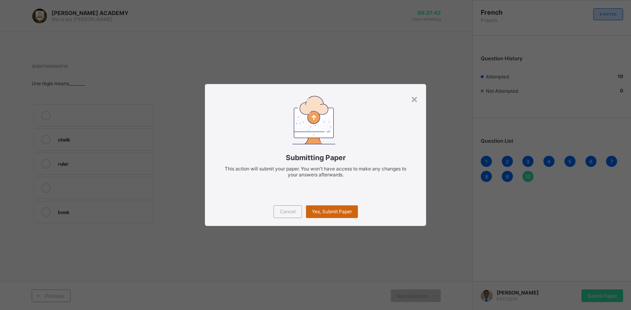
click at [341, 211] on span "Yes, Submit Paper" at bounding box center [332, 211] width 40 height 6
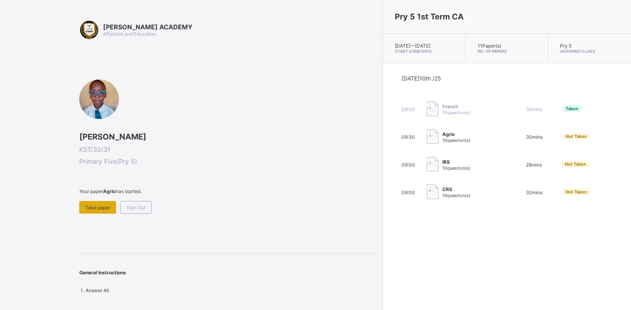
click at [99, 205] on span "Take paper" at bounding box center [97, 207] width 25 height 6
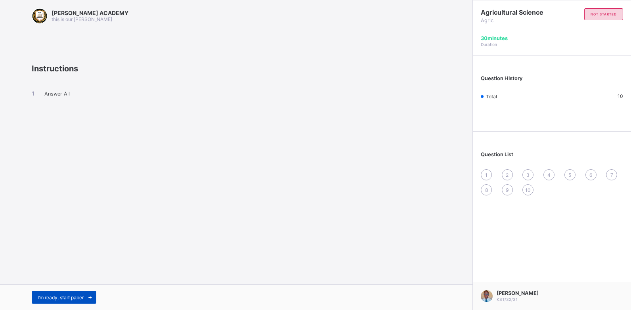
click at [79, 297] on span "I’m ready, start paper" at bounding box center [61, 297] width 46 height 6
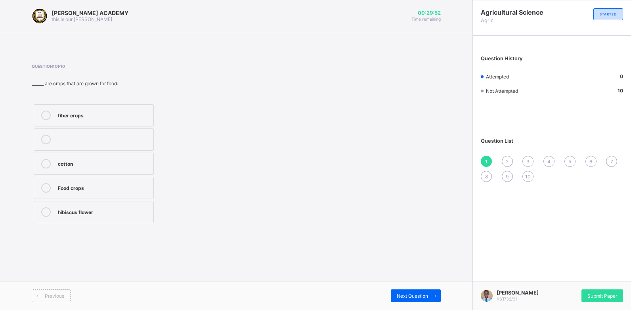
click at [103, 188] on div "Food crops" at bounding box center [104, 187] width 92 height 8
click at [417, 296] on span "Next Question" at bounding box center [412, 296] width 31 height 6
drag, startPoint x: 145, startPoint y: 101, endPoint x: 144, endPoint y: 109, distance: 8.4
click at [144, 109] on div "Question 2 of 10 Crops are grouped into______ classes according to their form, …" at bounding box center [135, 144] width 207 height 161
drag, startPoint x: 144, startPoint y: 109, endPoint x: 328, endPoint y: 198, distance: 204.8
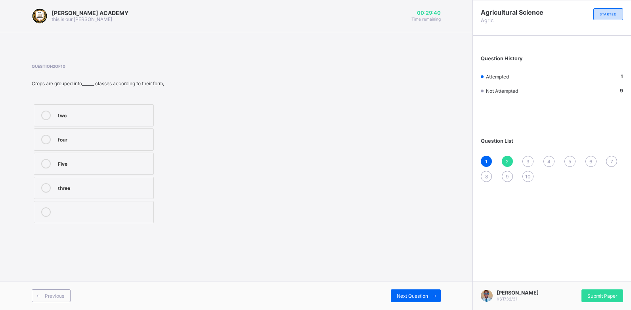
click at [328, 198] on div "Question 2 of 10 Crops are grouped into______ classes according to their form, …" at bounding box center [236, 144] width 409 height 161
click at [145, 114] on div "two" at bounding box center [104, 115] width 92 height 8
click at [415, 296] on span "Next Question" at bounding box center [412, 296] width 31 height 6
drag, startPoint x: 130, startPoint y: 111, endPoint x: 90, endPoint y: 112, distance: 40.8
click at [90, 112] on div "soil profile" at bounding box center [104, 115] width 92 height 8
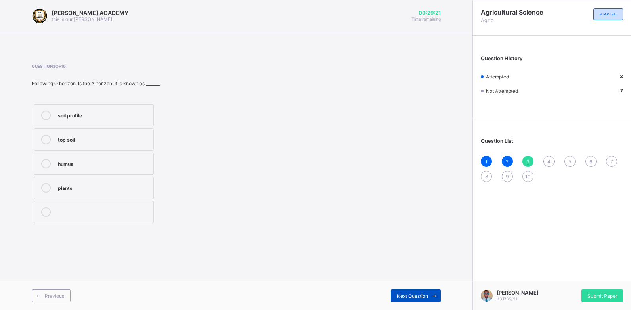
click at [393, 292] on div "Next Question" at bounding box center [416, 295] width 50 height 13
click at [121, 206] on label "Carbonic acid" at bounding box center [94, 212] width 120 height 22
click at [408, 296] on span "Next Question" at bounding box center [412, 296] width 31 height 6
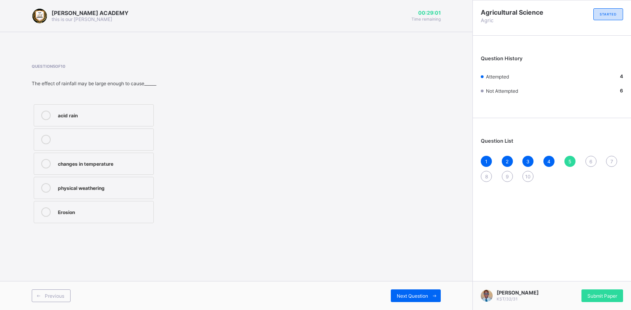
click at [102, 217] on label "Erosion" at bounding box center [94, 212] width 120 height 22
click at [416, 295] on span "Next Question" at bounding box center [412, 296] width 31 height 6
drag, startPoint x: 114, startPoint y: 161, endPoint x: 56, endPoint y: 168, distance: 58.6
click at [56, 168] on label "chemical weathering" at bounding box center [94, 164] width 120 height 22
click at [411, 297] on span "Next Question" at bounding box center [412, 296] width 31 height 6
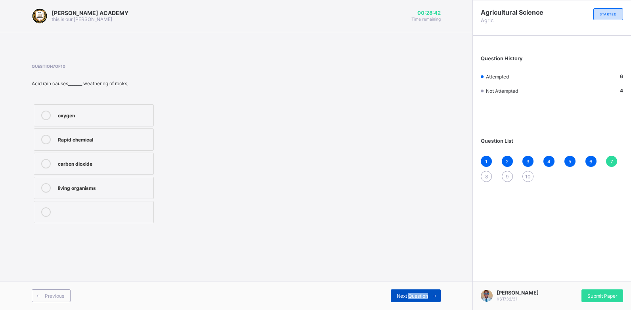
click at [411, 297] on span "Next Question" at bounding box center [412, 296] width 31 height 6
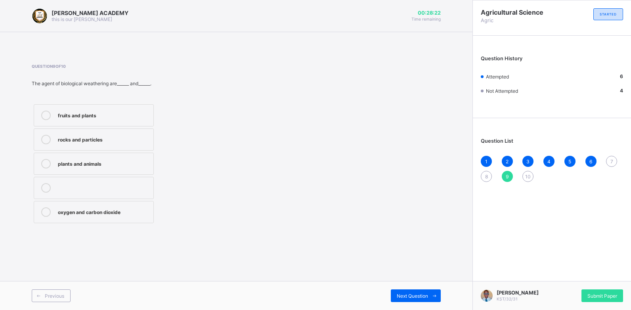
click at [481, 174] on div "8" at bounding box center [486, 176] width 11 height 11
drag, startPoint x: 133, startPoint y: 191, endPoint x: 130, endPoint y: 214, distance: 23.1
click at [130, 214] on div "Soil profile ice wind horizon" at bounding box center [94, 163] width 124 height 123
drag, startPoint x: 130, startPoint y: 214, endPoint x: 92, endPoint y: 185, distance: 48.0
click at [92, 185] on div "wind" at bounding box center [104, 187] width 92 height 8
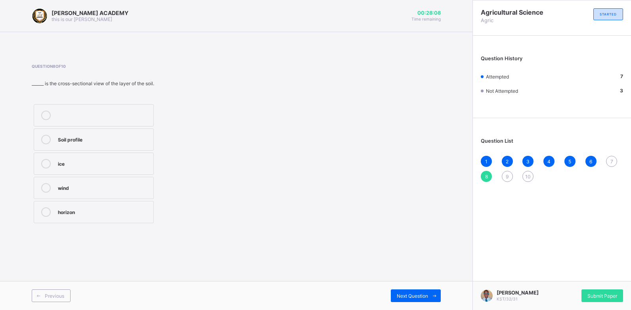
click at [90, 214] on div "horizon" at bounding box center [104, 211] width 92 height 8
click at [418, 295] on span "Next Question" at bounding box center [412, 296] width 31 height 6
click at [134, 162] on div "plants and animals" at bounding box center [104, 163] width 92 height 8
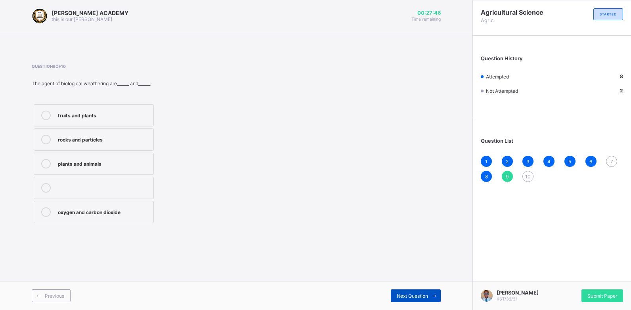
click at [395, 293] on div "Next Question" at bounding box center [416, 295] width 50 height 13
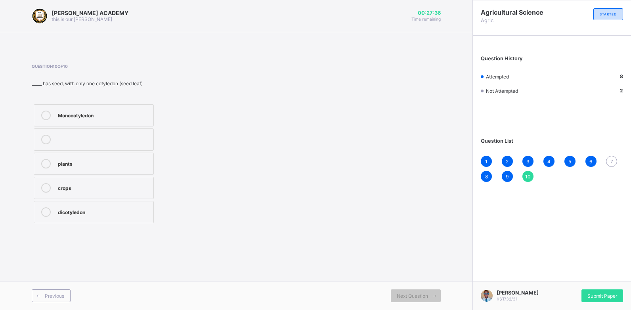
click at [121, 222] on label "dicotyledon" at bounding box center [94, 212] width 120 height 22
click at [437, 295] on icon at bounding box center [434, 295] width 6 height 5
click at [612, 157] on div "7" at bounding box center [611, 161] width 11 height 11
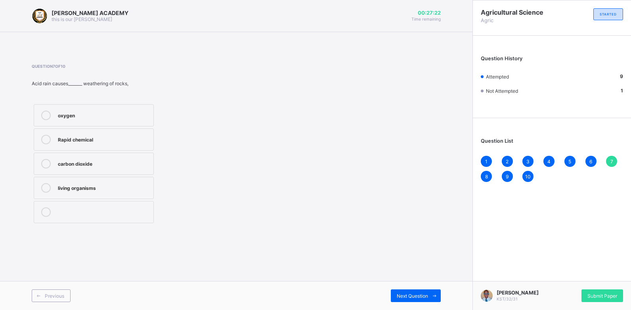
click at [130, 161] on div "carbon dioxide" at bounding box center [104, 163] width 92 height 8
click at [114, 110] on label "oxygen" at bounding box center [94, 115] width 120 height 22
click at [408, 296] on span "Next Question" at bounding box center [412, 296] width 31 height 6
click at [600, 296] on span "Submit Paper" at bounding box center [602, 296] width 30 height 6
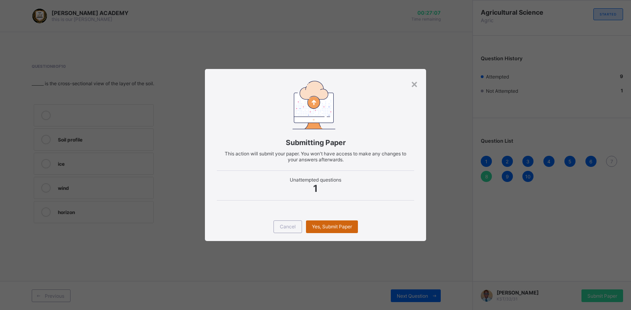
click at [348, 223] on div "Yes, Submit Paper" at bounding box center [332, 226] width 52 height 13
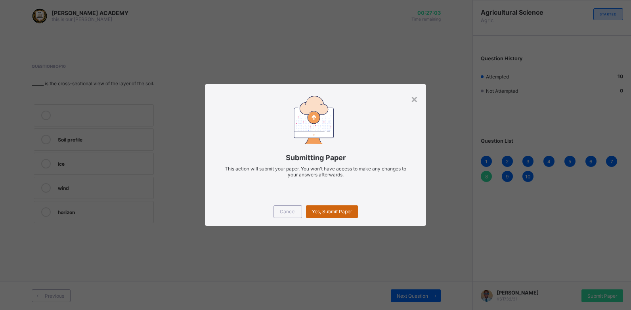
click at [347, 213] on span "Yes, Submit Paper" at bounding box center [332, 211] width 40 height 6
click at [342, 212] on span "Yes, Submit Paper" at bounding box center [332, 211] width 40 height 6
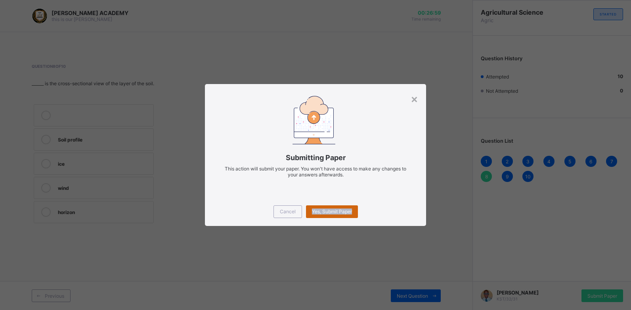
click at [342, 212] on div "Yes, Submit Paper" at bounding box center [332, 211] width 52 height 13
drag, startPoint x: 342, startPoint y: 212, endPoint x: 320, endPoint y: 211, distance: 22.2
click at [320, 211] on div "Yes, Submit Paper" at bounding box center [332, 211] width 52 height 13
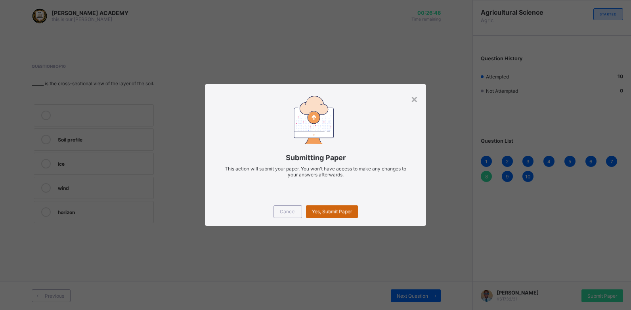
click at [313, 211] on div "Yes, Submit Paper" at bounding box center [332, 211] width 52 height 13
click at [291, 213] on span "Cancel" at bounding box center [288, 211] width 16 height 6
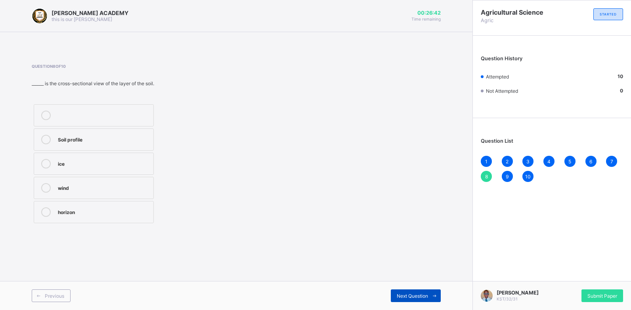
click at [414, 290] on div "Next Question" at bounding box center [416, 295] width 50 height 13
click at [189, 167] on div "Monocotyledon plants crops dicotyledon" at bounding box center [135, 163] width 207 height 123
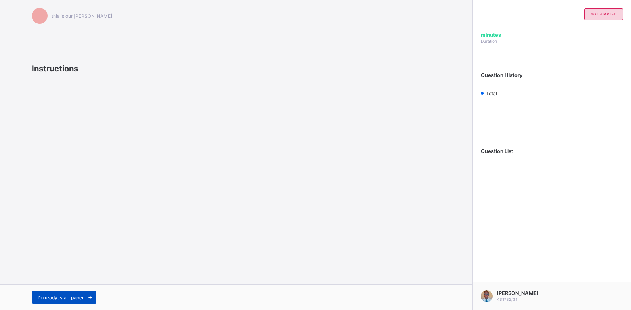
click at [63, 291] on div "I’m ready, start paper" at bounding box center [64, 297] width 65 height 13
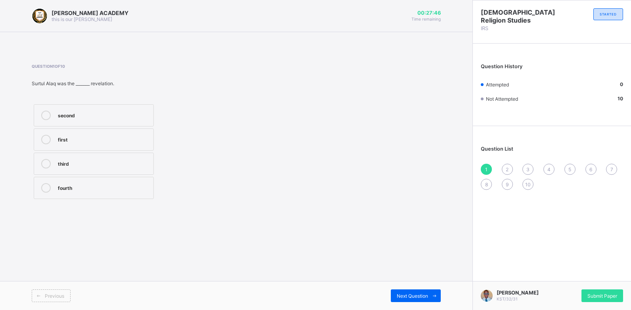
click at [76, 111] on div "second" at bounding box center [104, 115] width 92 height 8
click at [412, 298] on span "Next Question" at bounding box center [412, 296] width 31 height 6
click at [114, 137] on div "wealth" at bounding box center [104, 139] width 92 height 8
click at [416, 296] on span "Next Question" at bounding box center [412, 296] width 31 height 6
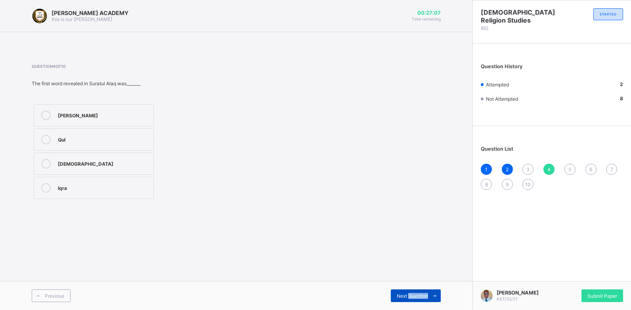
click at [411, 295] on span "Next Question" at bounding box center [412, 296] width 31 height 6
drag, startPoint x: 411, startPoint y: 295, endPoint x: 416, endPoint y: 293, distance: 5.0
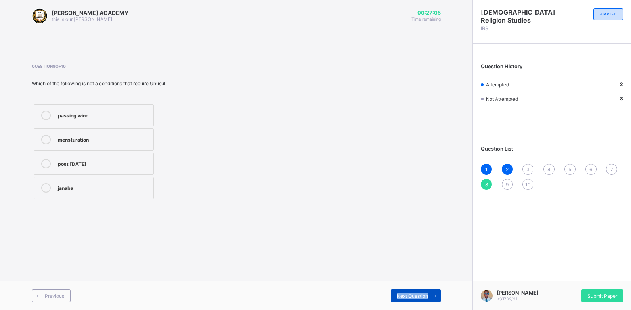
click at [416, 293] on span "Next Question" at bounding box center [412, 296] width 31 height 6
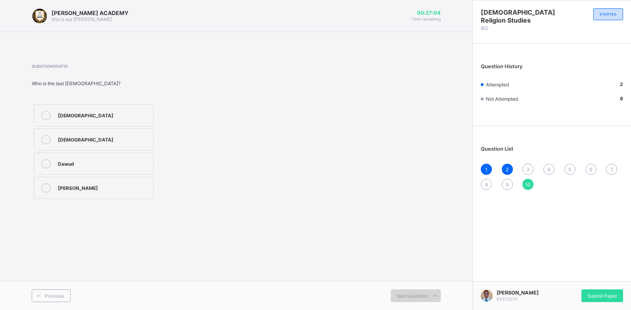
click at [416, 293] on span "Next Question" at bounding box center [412, 296] width 31 height 6
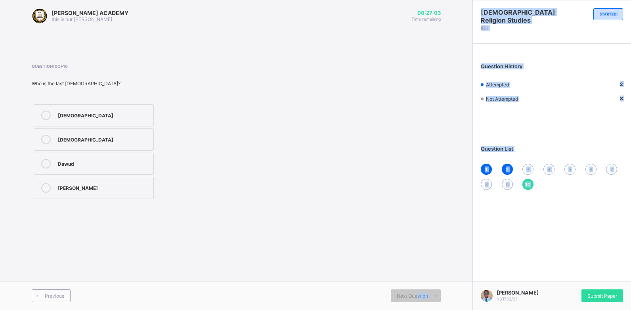
drag, startPoint x: 416, startPoint y: 293, endPoint x: 534, endPoint y: 189, distance: 157.8
click at [534, 189] on div "[PERSON_NAME] ACADEMY this is our [PERSON_NAME] 00:27:03 Time remaining Questio…" at bounding box center [315, 155] width 631 height 310
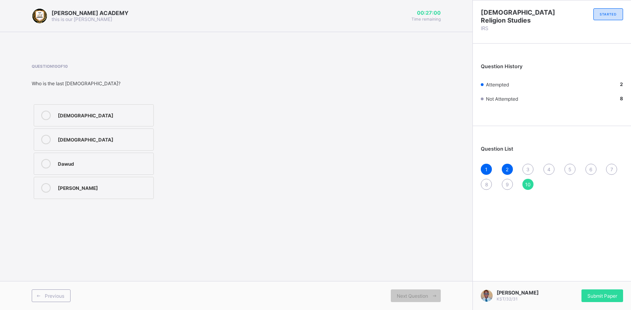
click at [190, 197] on div "[DEMOGRAPHIC_DATA][PERSON_NAME]" at bounding box center [135, 151] width 207 height 99
click at [103, 142] on div "[DEMOGRAPHIC_DATA]" at bounding box center [104, 139] width 92 height 8
click at [483, 185] on div "8" at bounding box center [486, 184] width 11 height 11
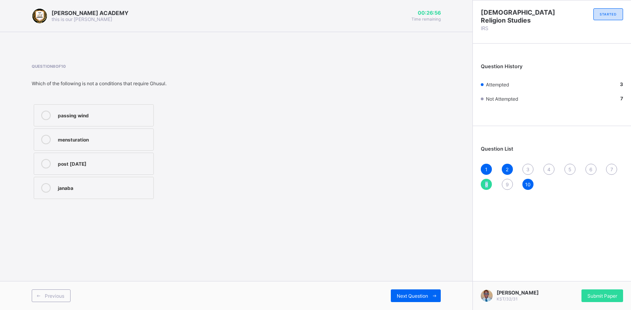
click at [483, 185] on div "8" at bounding box center [486, 184] width 11 height 11
click at [129, 124] on label "passing wind" at bounding box center [94, 115] width 120 height 22
click at [526, 164] on div "3" at bounding box center [527, 169] width 11 height 11
click at [65, 161] on div "18" at bounding box center [104, 163] width 92 height 8
click at [403, 293] on span "Next Question" at bounding box center [412, 296] width 31 height 6
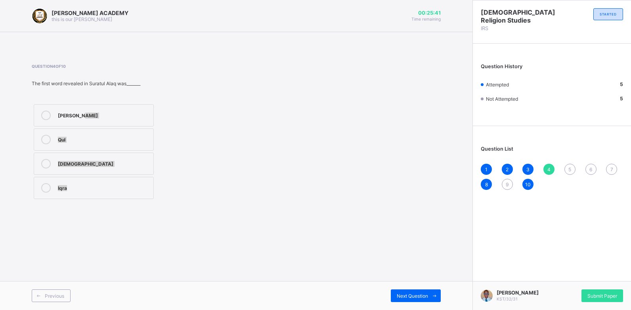
drag, startPoint x: 109, startPoint y: 119, endPoint x: 368, endPoint y: 188, distance: 268.2
click at [368, 188] on div "Question 4 of 10 The first word revealed in Suratul Alaq was_______ [PERSON_NAM…" at bounding box center [236, 132] width 409 height 137
click at [130, 113] on div "[PERSON_NAME]" at bounding box center [104, 115] width 92 height 8
click at [419, 291] on div "Next Question" at bounding box center [416, 295] width 50 height 13
click at [88, 167] on div "full body ritual bath" at bounding box center [104, 164] width 92 height 10
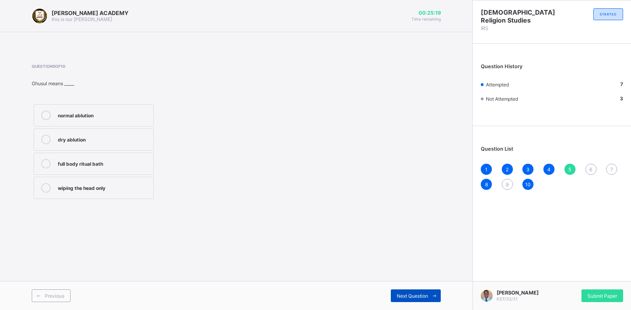
click at [422, 294] on span "Next Question" at bounding box center [412, 296] width 31 height 6
click at [86, 114] on div "ater Janaba (impurity)" at bounding box center [104, 115] width 92 height 8
click at [406, 299] on div "Next Question" at bounding box center [416, 295] width 50 height 13
click at [87, 137] on div "facing the Qiblah" at bounding box center [104, 139] width 92 height 8
click at [397, 295] on span "Next Question" at bounding box center [412, 296] width 31 height 6
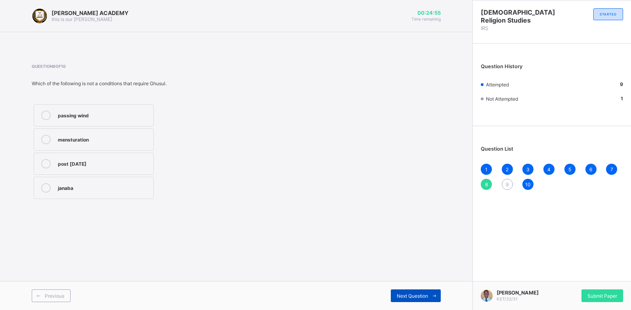
click at [397, 295] on span "Next Question" at bounding box center [412, 296] width 31 height 6
click at [82, 145] on label "Dunya" at bounding box center [94, 139] width 120 height 22
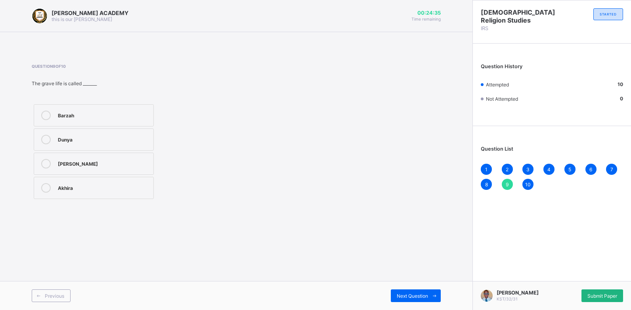
click at [598, 293] on span "Submit Paper" at bounding box center [602, 296] width 30 height 6
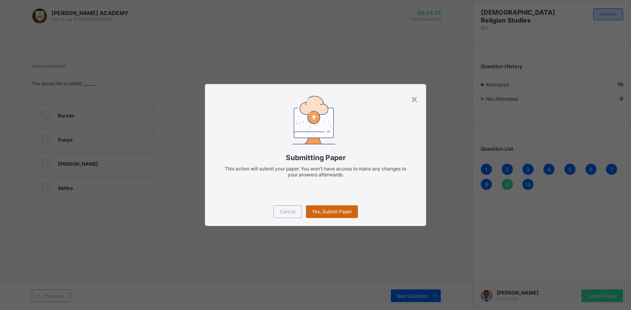
click at [332, 209] on span "Yes, Submit Paper" at bounding box center [332, 211] width 40 height 6
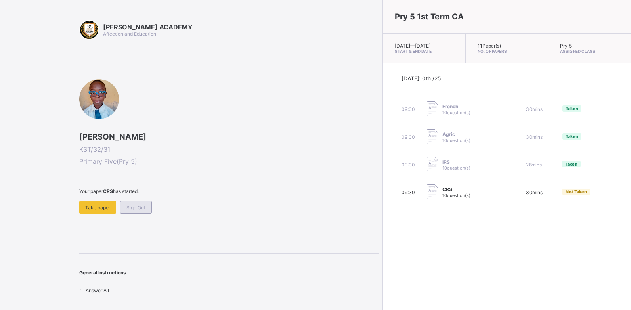
click at [127, 208] on span "Sign Out" at bounding box center [135, 207] width 19 height 6
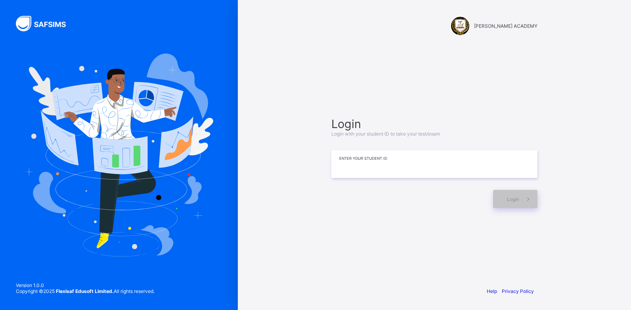
click at [351, 173] on input at bounding box center [434, 164] width 206 height 28
type input "*******"
